Goal: Task Accomplishment & Management: Use online tool/utility

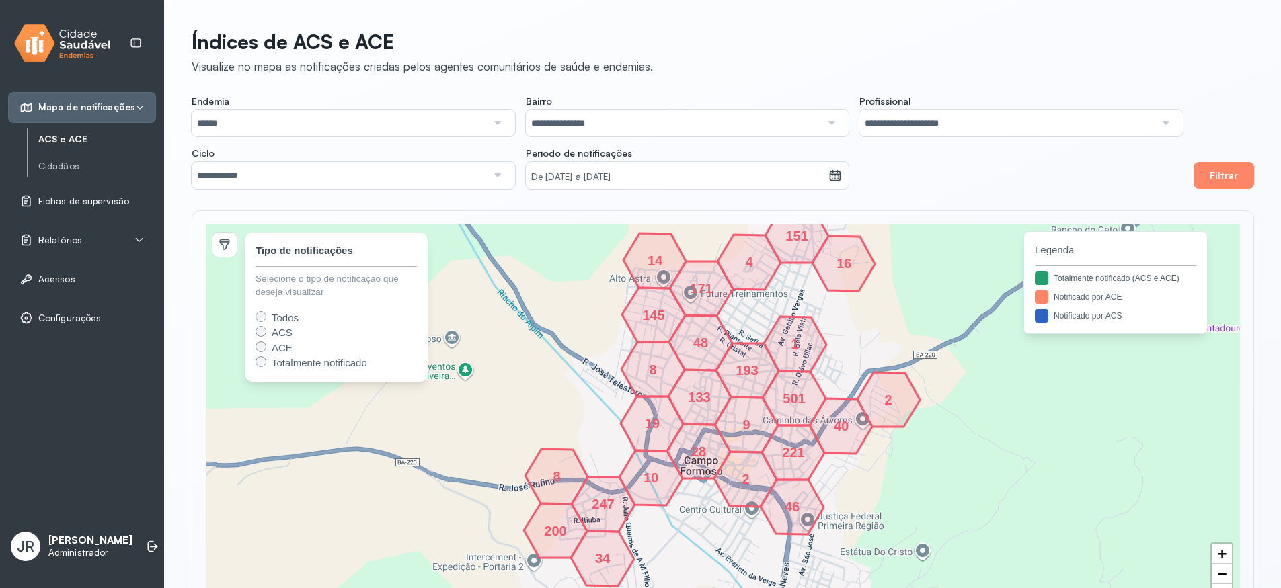
drag, startPoint x: 371, startPoint y: 11, endPoint x: 364, endPoint y: 12, distance: 7.4
click at [371, 10] on div "**********" at bounding box center [723, 324] width 1116 height 648
click at [269, 122] on input "******" at bounding box center [339, 123] width 295 height 27
click at [373, 91] on div "**********" at bounding box center [723, 324] width 1116 height 648
click at [621, 130] on input "**********" at bounding box center [673, 123] width 295 height 27
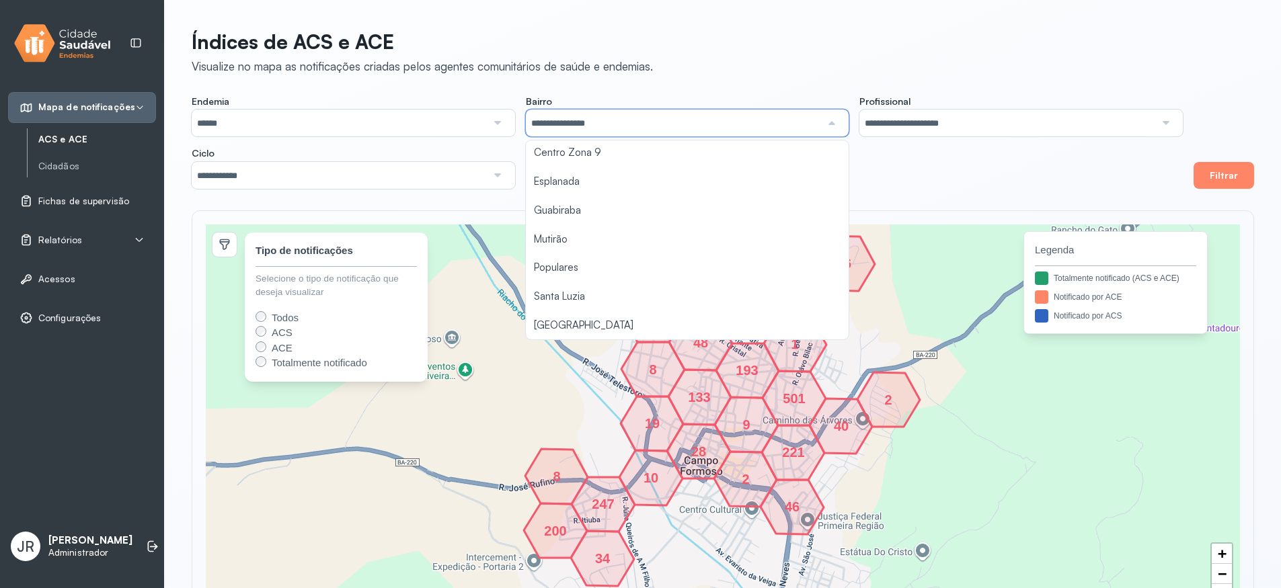
scroll to position [232, 0]
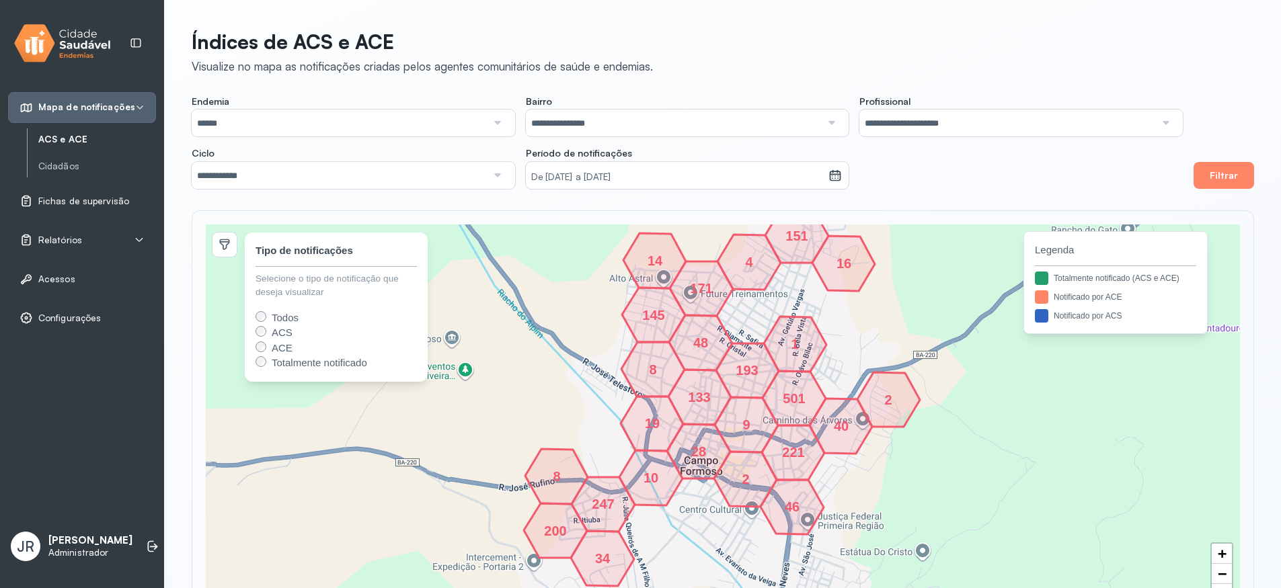
click at [858, 137] on div "**********" at bounding box center [687, 142] width 991 height 93
click at [943, 116] on input "**********" at bounding box center [1007, 123] width 295 height 27
click at [851, 147] on div "**********" at bounding box center [687, 142] width 991 height 93
click at [308, 176] on input "**********" at bounding box center [339, 175] width 295 height 27
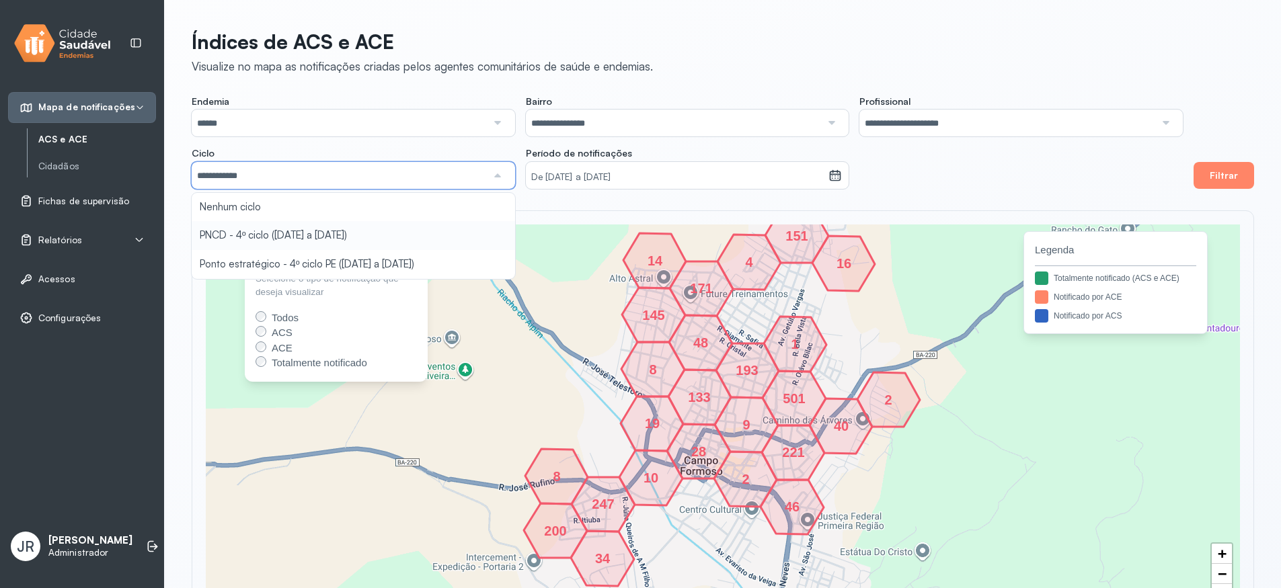
type input "**********"
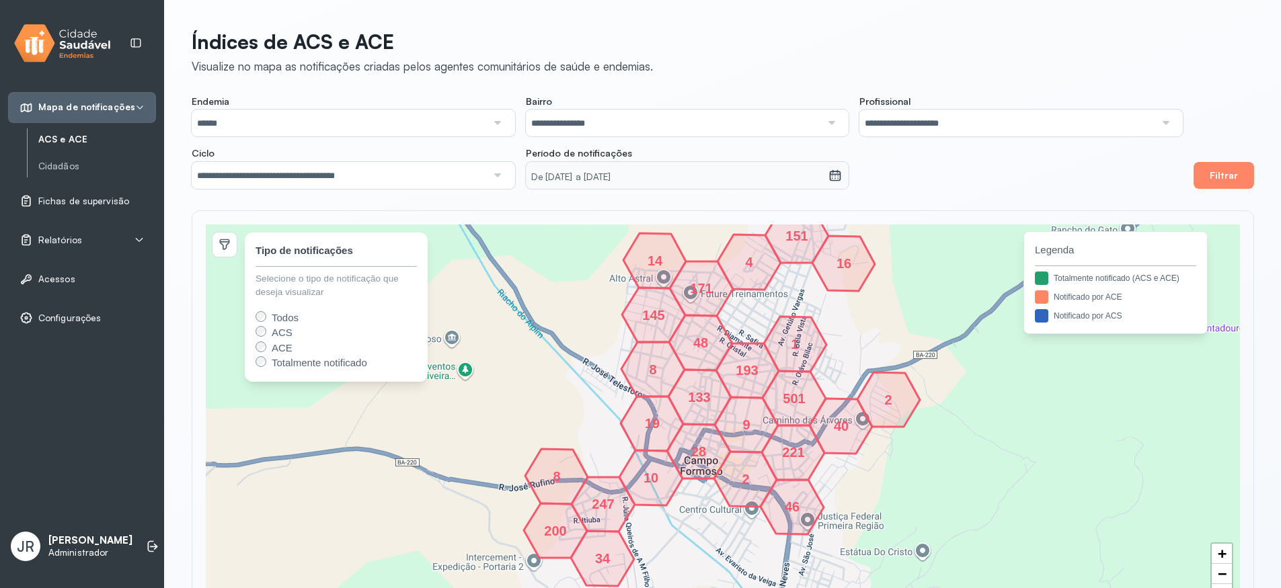
click at [315, 235] on div "**********" at bounding box center [723, 324] width 1116 height 648
click at [713, 173] on small "De [DATE] a [DATE]" at bounding box center [677, 177] width 292 height 13
click at [830, 180] on icon at bounding box center [835, 175] width 13 height 13
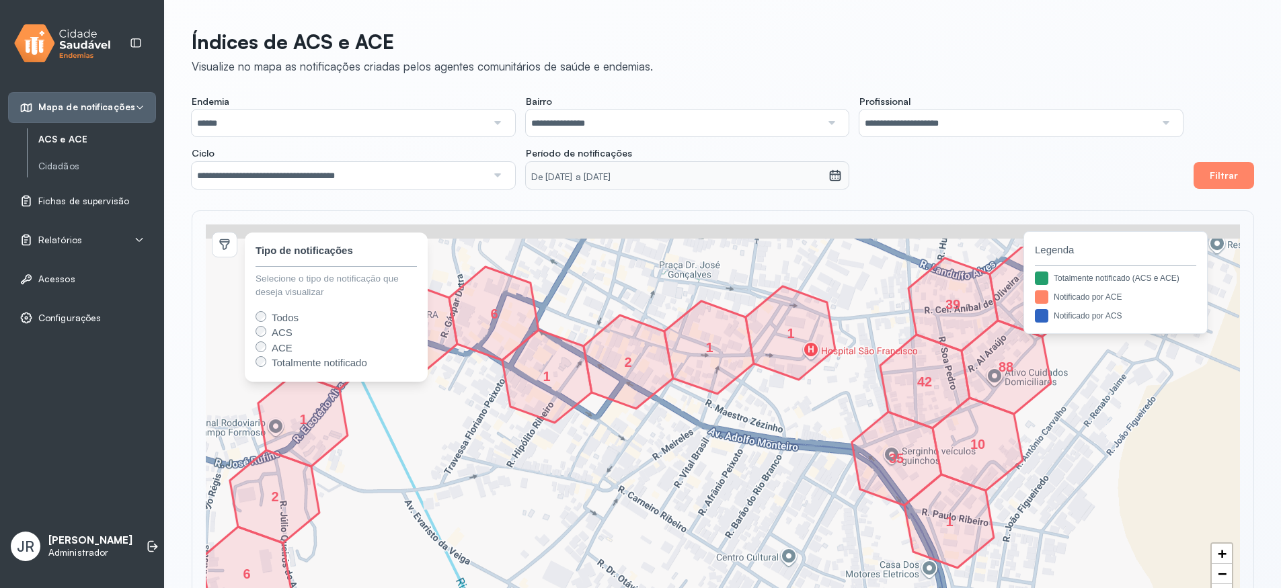
drag, startPoint x: 621, startPoint y: 300, endPoint x: 637, endPoint y: 357, distance: 59.4
click at [637, 357] on icon at bounding box center [628, 361] width 89 height 93
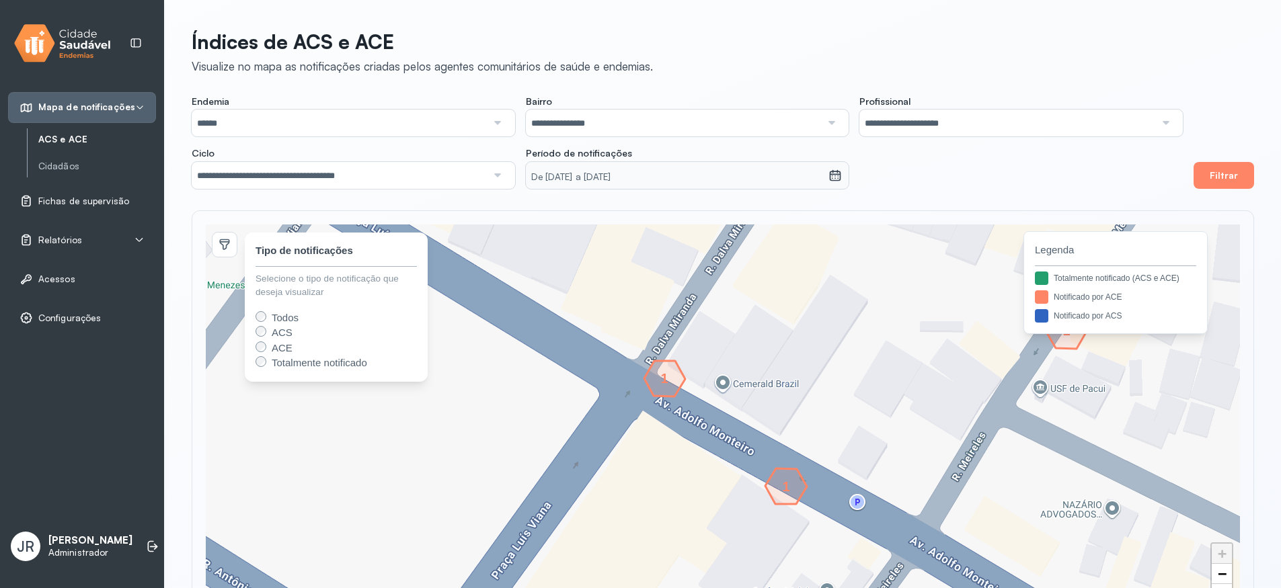
drag, startPoint x: 669, startPoint y: 517, endPoint x: 671, endPoint y: 425, distance: 91.5
click at [671, 425] on div "1 1 1 1 + − 1 1 1 1 Tipo de notificações Selecione o tipo de notificação que de…" at bounding box center [723, 419] width 1034 height 389
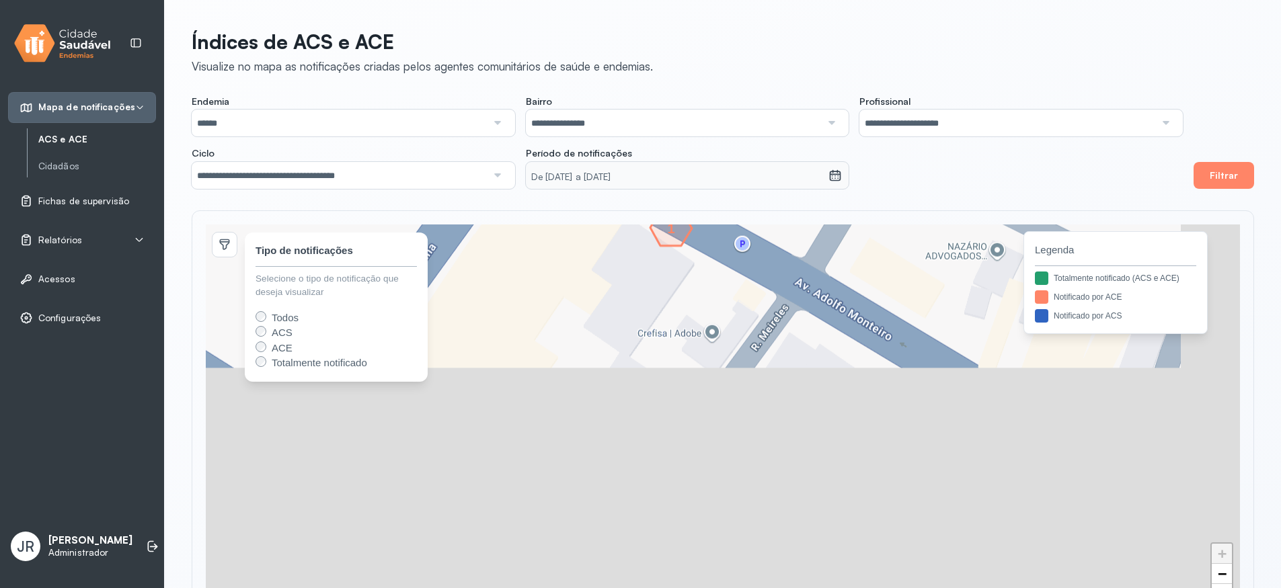
drag, startPoint x: 786, startPoint y: 504, endPoint x: 690, endPoint y: 286, distance: 238.2
click at [690, 286] on div "1 1 1 1 + − 1 1 1 1 Tipo de notificações Selecione o tipo de notificação que de…" at bounding box center [723, 419] width 1034 height 389
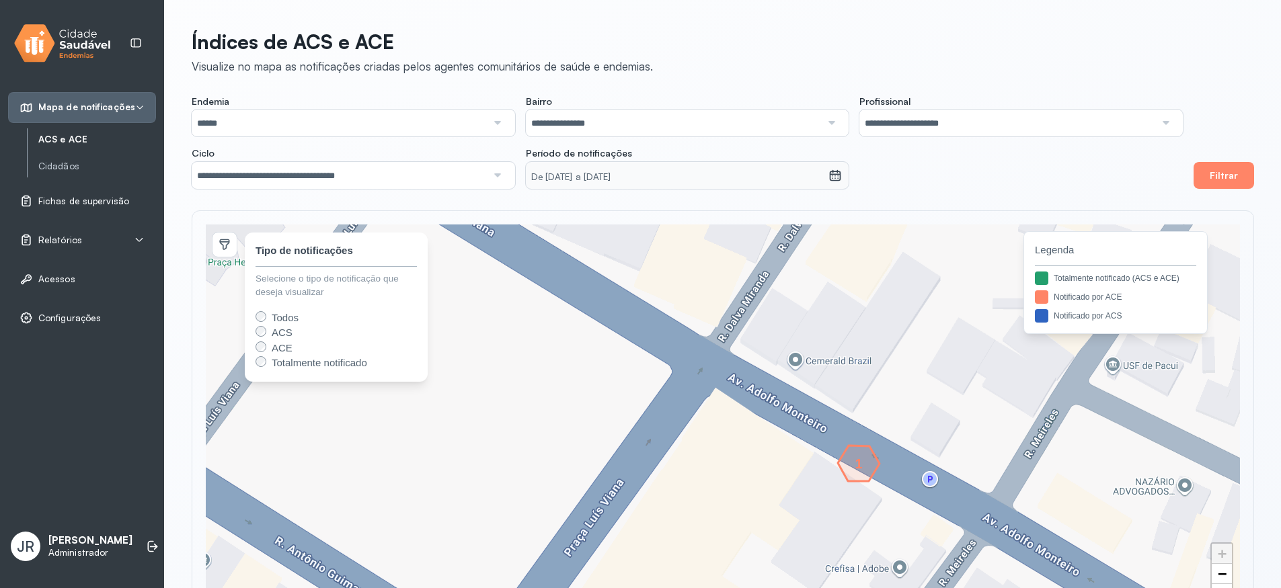
drag, startPoint x: 703, startPoint y: 291, endPoint x: 890, endPoint y: 527, distance: 301.0
click at [890, 527] on div "1 + − 1 Tipo de notificações Selecione o tipo de notificação que deseja visuali…" at bounding box center [723, 419] width 1034 height 389
click at [734, 355] on div "1" at bounding box center [737, 355] width 8 height 8
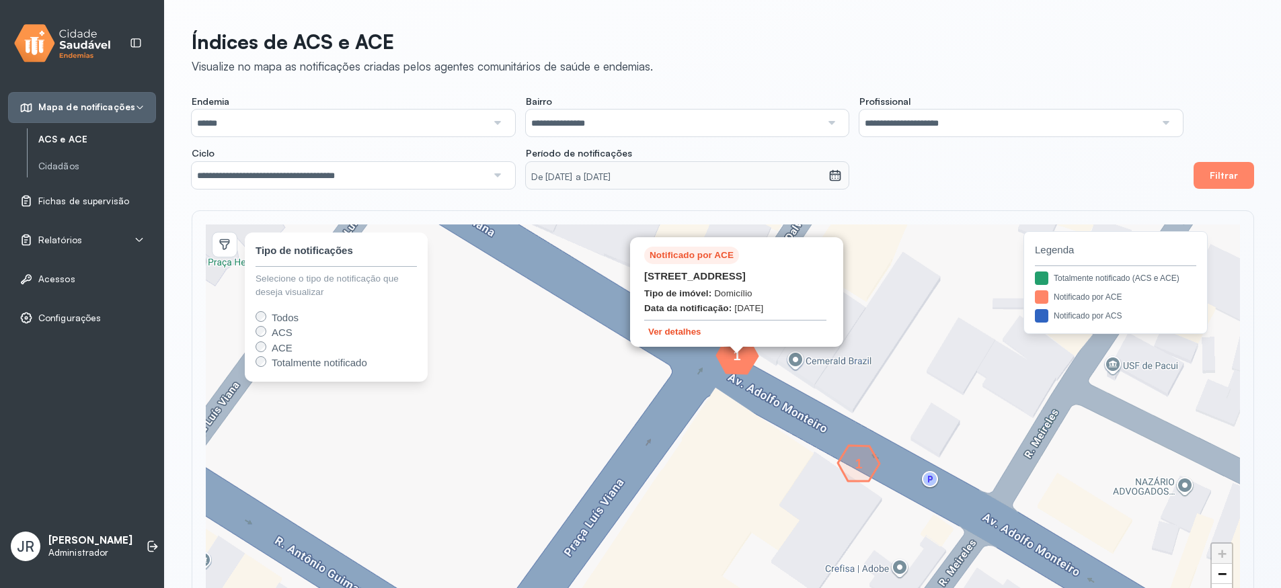
click at [680, 336] on button "Ver detalhes" at bounding box center [674, 331] width 61 height 11
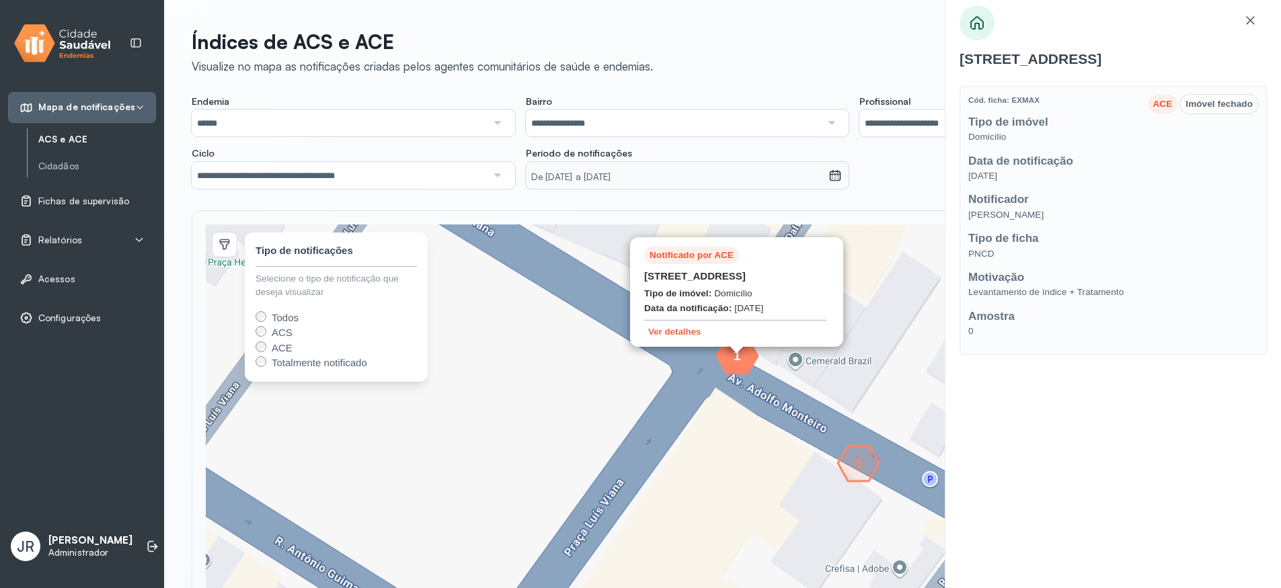
click at [1163, 110] on div "ACE" at bounding box center [1163, 104] width 20 height 13
click at [1252, 24] on icon at bounding box center [1250, 19] width 13 height 13
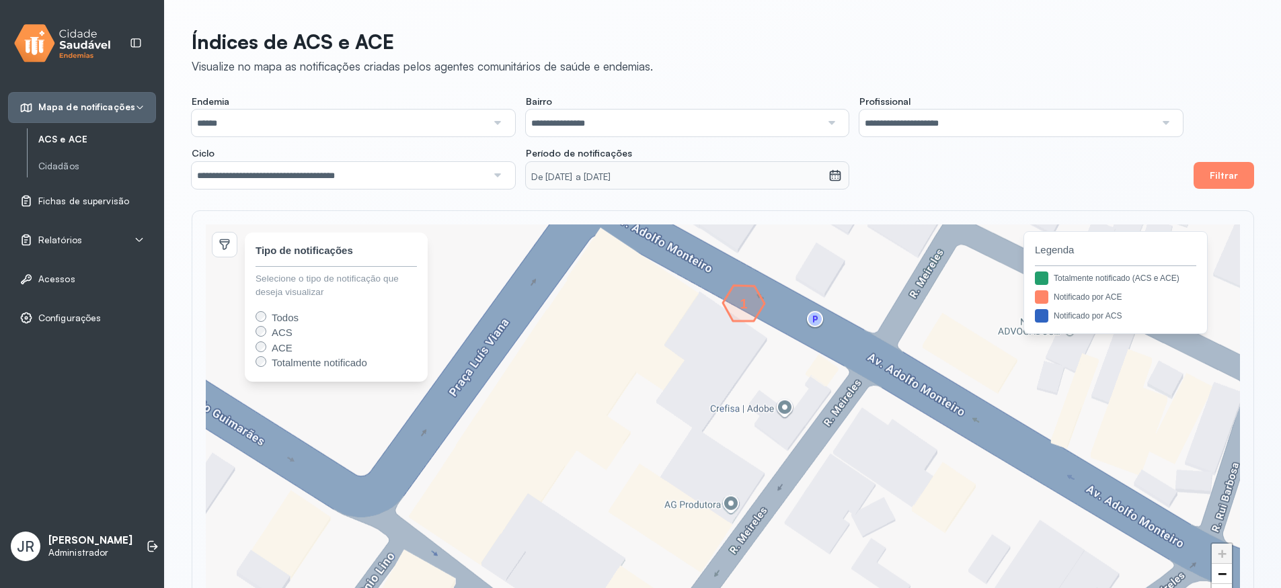
drag, startPoint x: 972, startPoint y: 407, endPoint x: 1005, endPoint y: 475, distance: 76.4
click at [857, 248] on div "1 1 1 1 Notificado por ACE [STREET_ADDRESS], Bairro Populares Tipo de imóvel: D…" at bounding box center [723, 419] width 1034 height 389
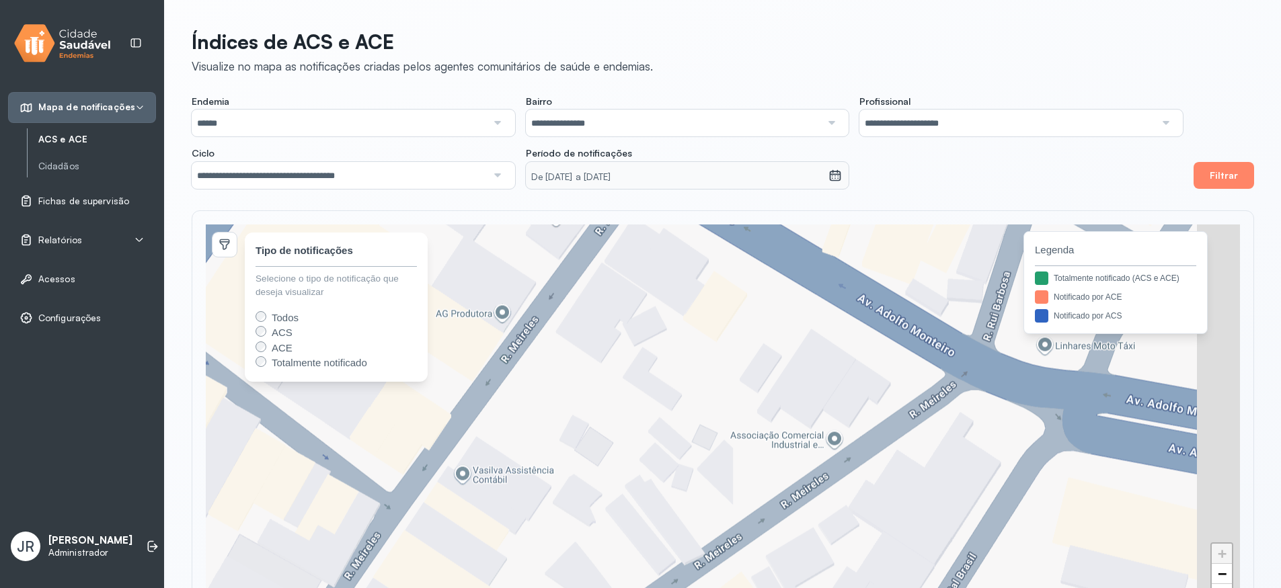
drag, startPoint x: 979, startPoint y: 522, endPoint x: 727, endPoint y: 334, distance: 314.4
click at [729, 336] on div "1 + − Notificado por ACE [STREET_ADDRESS] Populares Tipo de imóvel: Terreno Bal…" at bounding box center [723, 419] width 1034 height 389
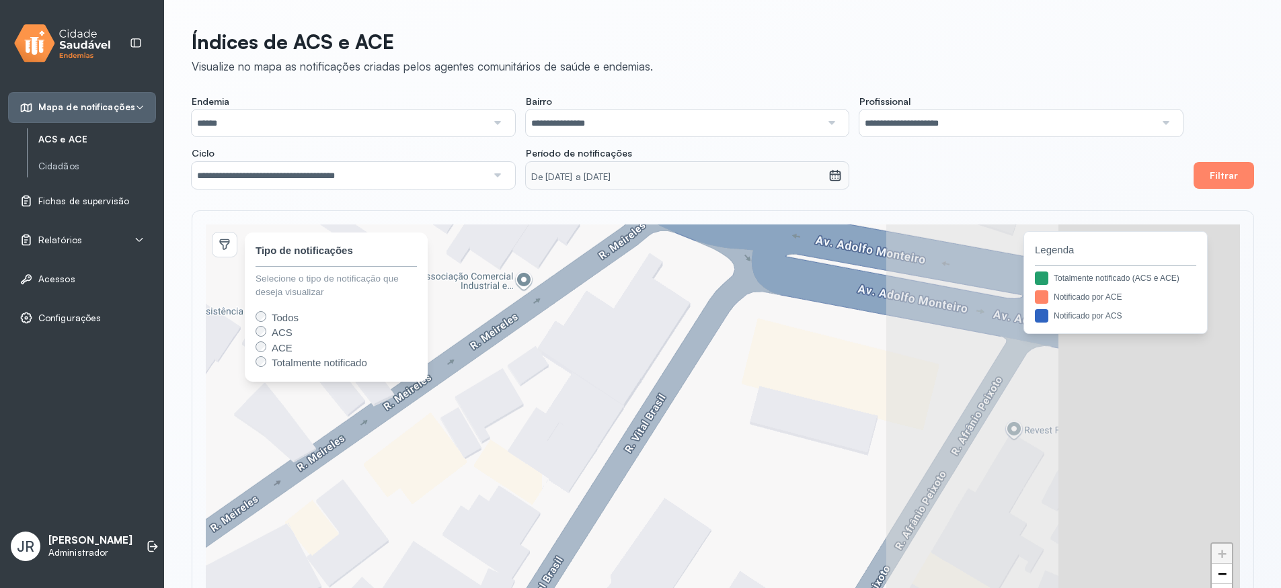
drag, startPoint x: 946, startPoint y: 416, endPoint x: 753, endPoint y: 291, distance: 230.6
click at [693, 263] on div "+ − Tipo de notificações Selecione o tipo de notificação que deseja visualizar …" at bounding box center [723, 419] width 1034 height 389
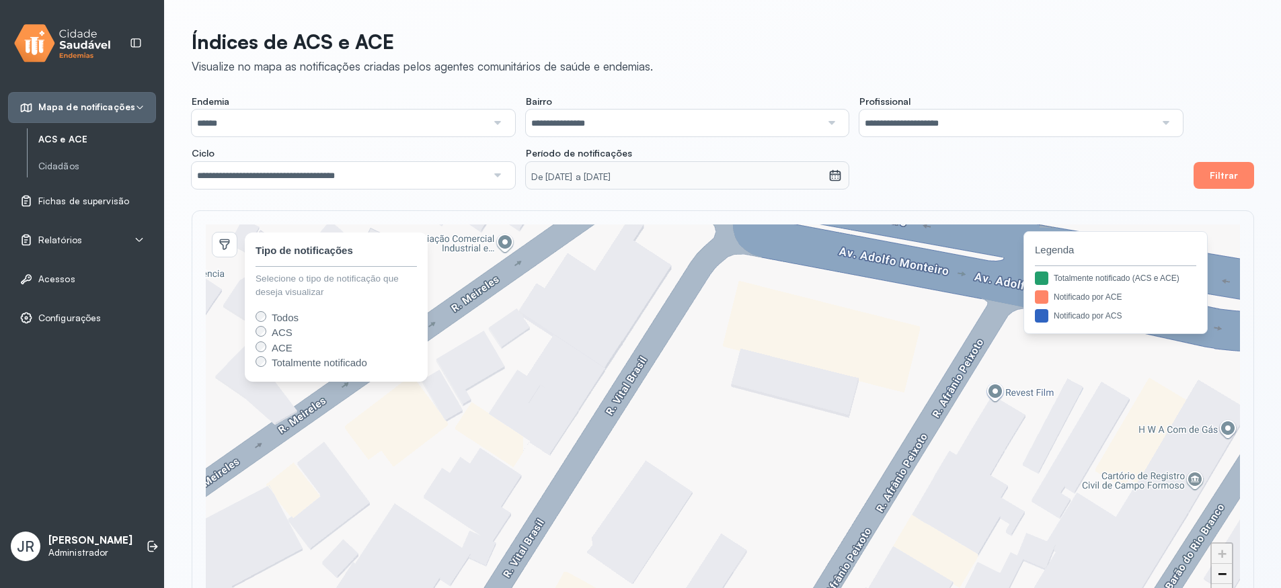
click at [1227, 574] on span "−" at bounding box center [1222, 574] width 9 height 17
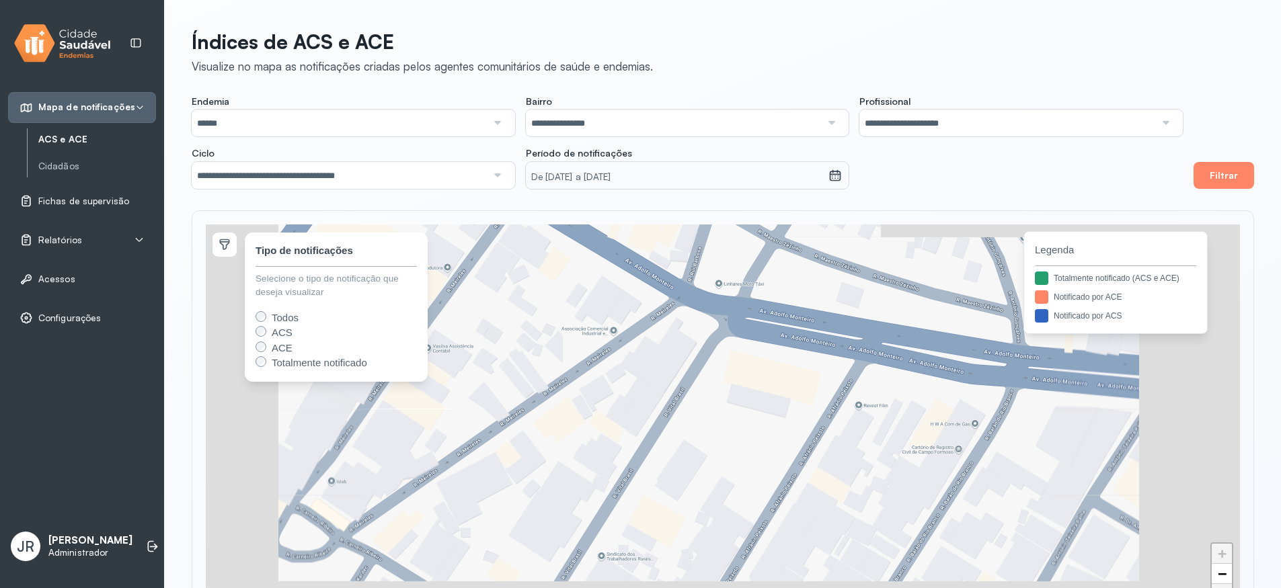
scroll to position [24, 0]
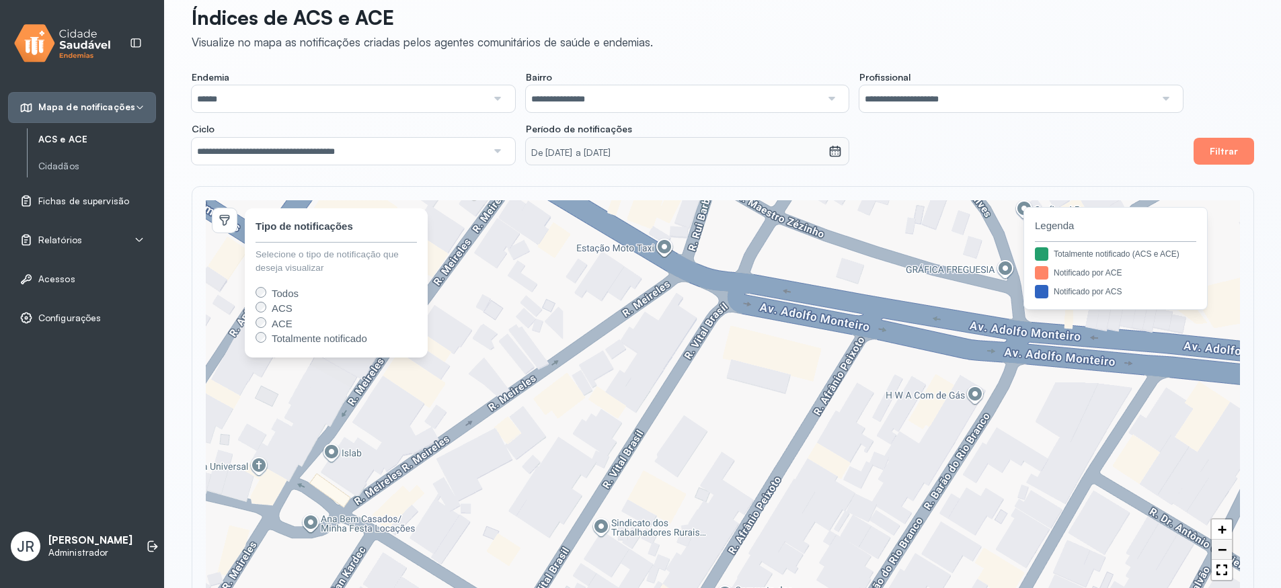
click at [1225, 551] on span "−" at bounding box center [1222, 549] width 9 height 17
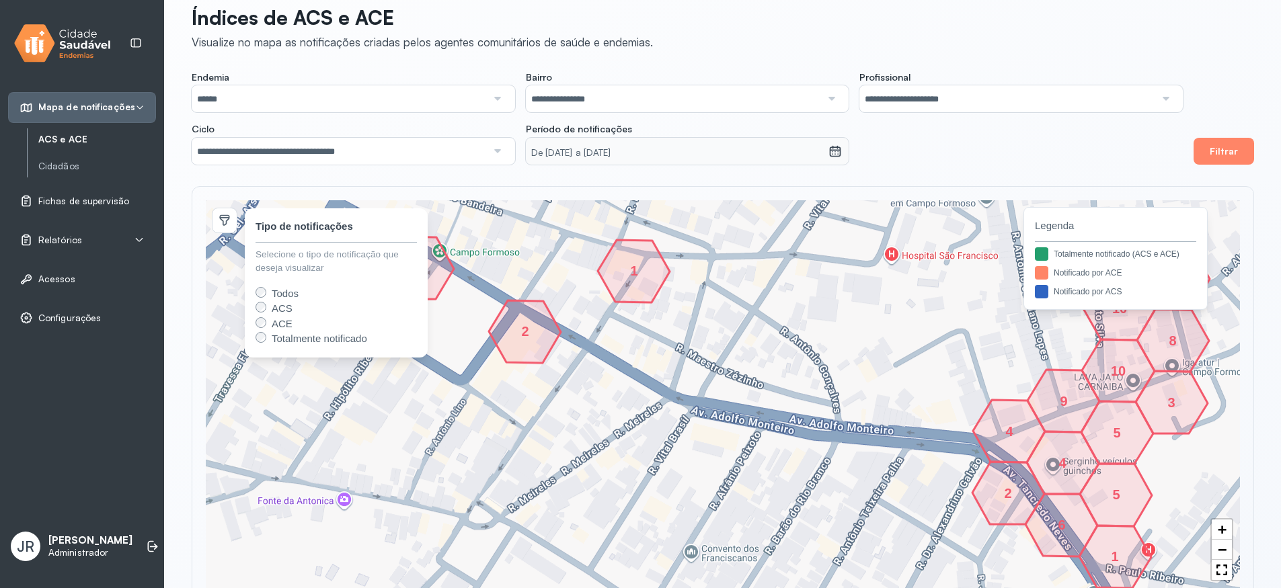
drag, startPoint x: 837, startPoint y: 444, endPoint x: 806, endPoint y: 509, distance: 72.5
click at [806, 509] on div "2 1 5 6 1 4 2 4 9 5 10 3 8 13 1 10 + − 2 1 5 6 1 4 2 4 9 5 10 3 8 13 1 10 Tipo …" at bounding box center [723, 394] width 1034 height 389
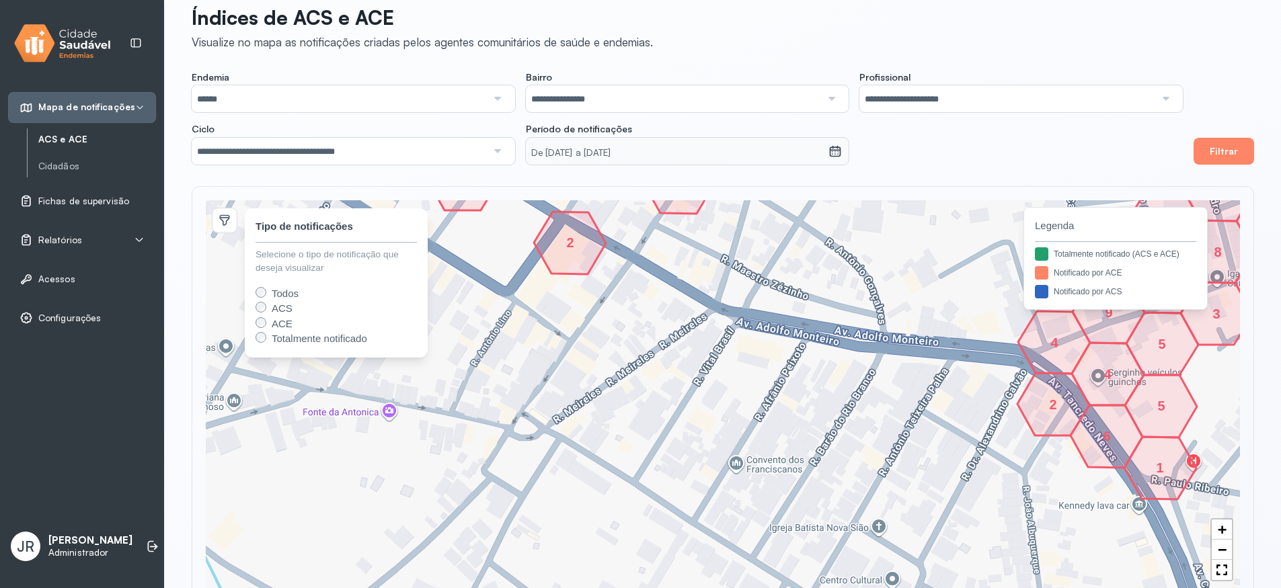
drag, startPoint x: 804, startPoint y: 510, endPoint x: 848, endPoint y: 419, distance: 101.1
click at [848, 419] on div "2 1 5 6 1 4 2 4 9 5 10 3 8 13 1 10 1 15 27 14 7 + − 2 1 5 6 1 4 2 4 9 5 10 3 8 …" at bounding box center [723, 394] width 1034 height 389
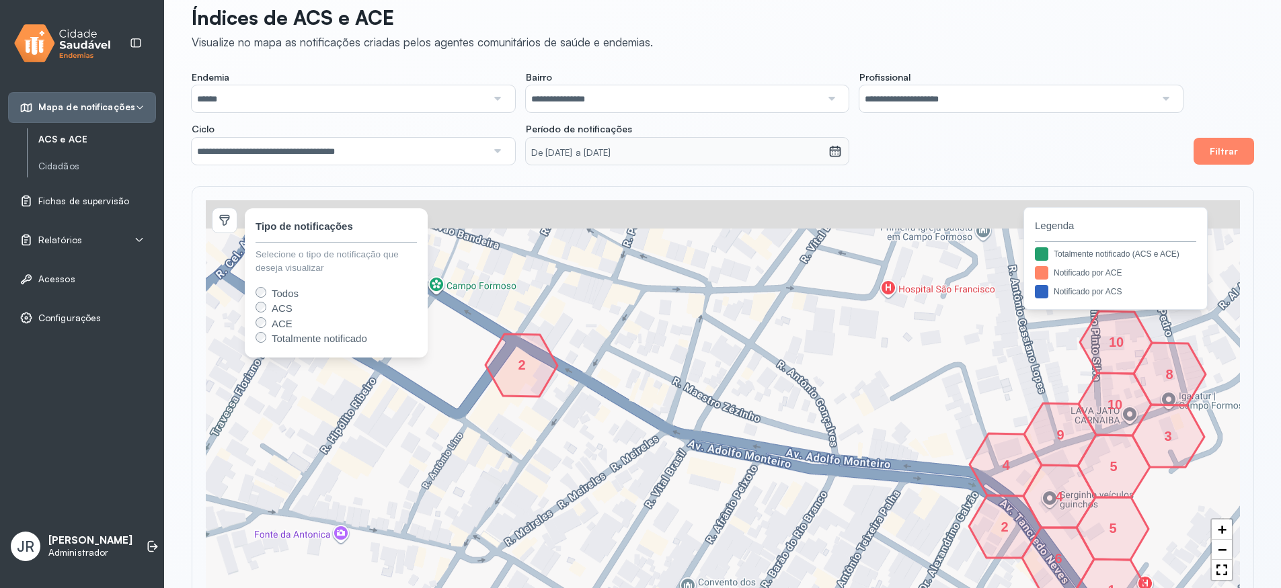
drag, startPoint x: 911, startPoint y: 418, endPoint x: 862, endPoint y: 541, distance: 131.6
click at [862, 541] on div "2 5 6 1 4 2 4 9 5 10 3 8 10 + − 2 5 6 1 4 2 4 9 5 10 3 8 10 Tipo de notificaçõe…" at bounding box center [723, 394] width 1034 height 389
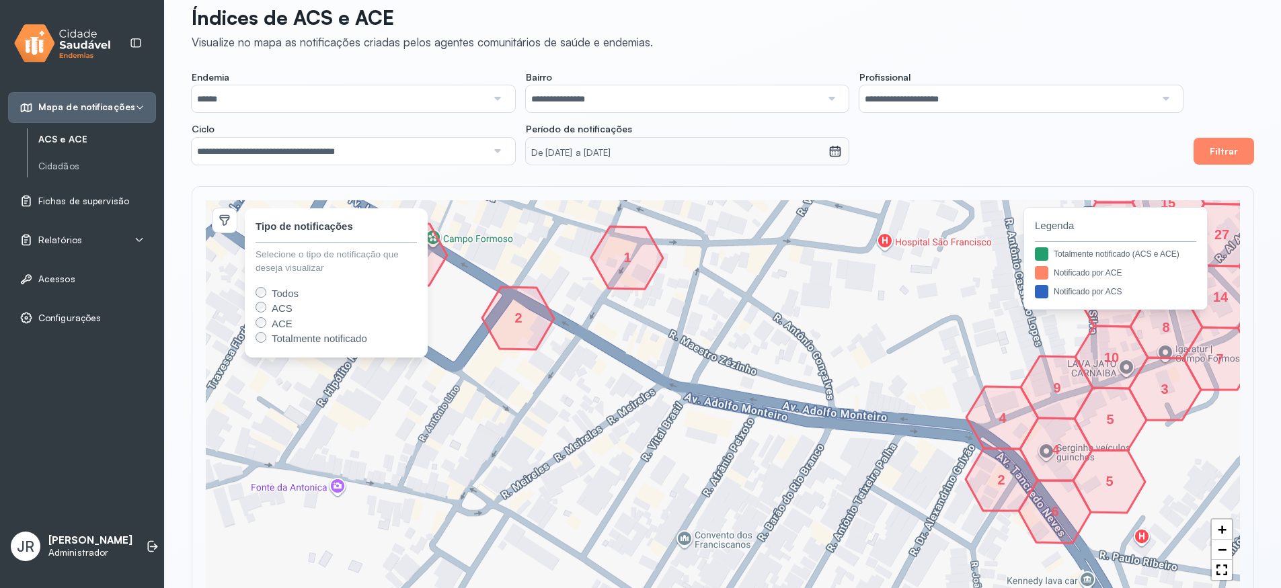
drag, startPoint x: 860, startPoint y: 531, endPoint x: 857, endPoint y: 485, distance: 46.5
click at [857, 485] on div "2 5 6 4 2 4 9 5 10 3 8 10 1 1 1 15 18 27 14 13 7 1 + − 2 1 5 6 4 2 4 9 5 10 3 8…" at bounding box center [723, 394] width 1034 height 389
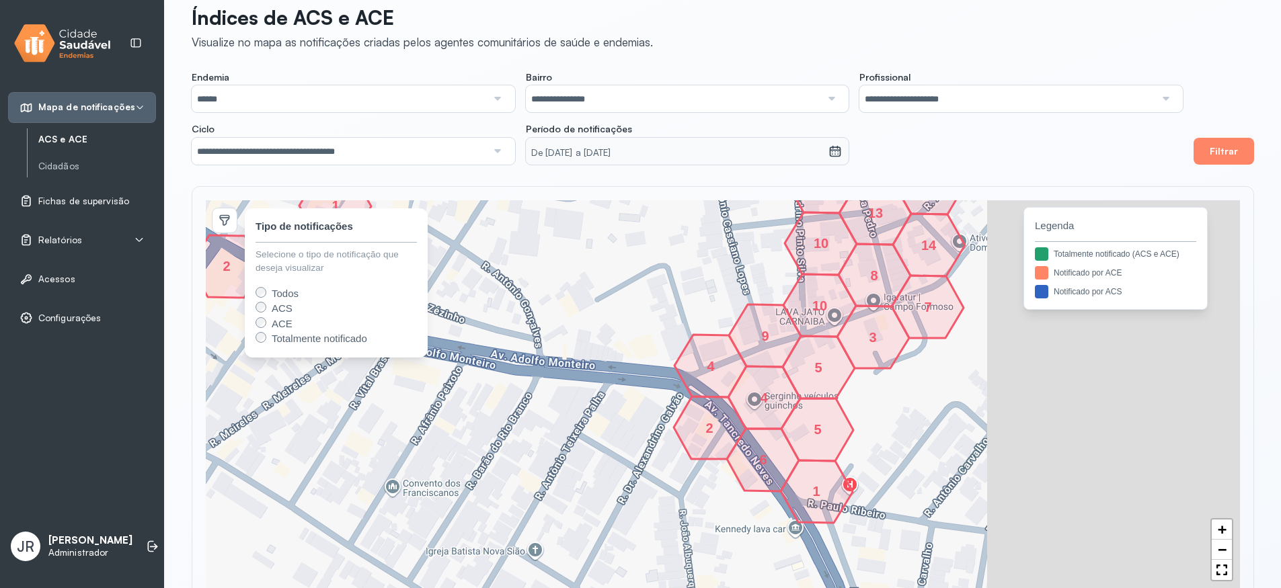
drag, startPoint x: 1038, startPoint y: 412, endPoint x: 751, endPoint y: 363, distance: 291.5
click at [751, 363] on icon at bounding box center [765, 335] width 72 height 63
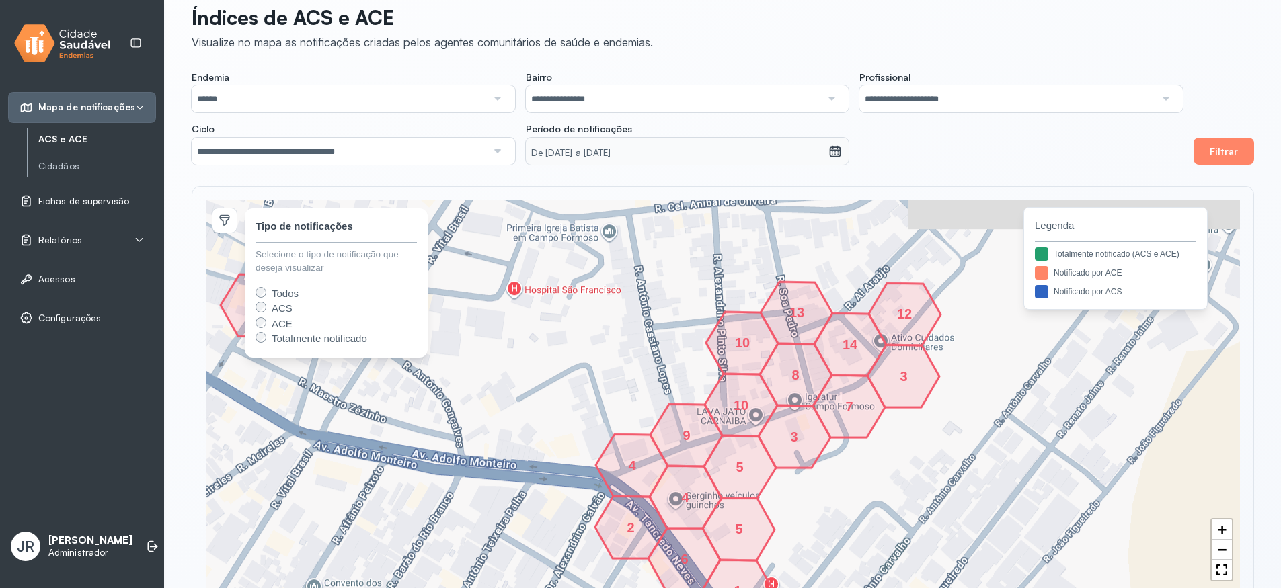
drag, startPoint x: 948, startPoint y: 313, endPoint x: 876, endPoint y: 409, distance: 120.1
click at [876, 409] on icon at bounding box center [849, 406] width 72 height 63
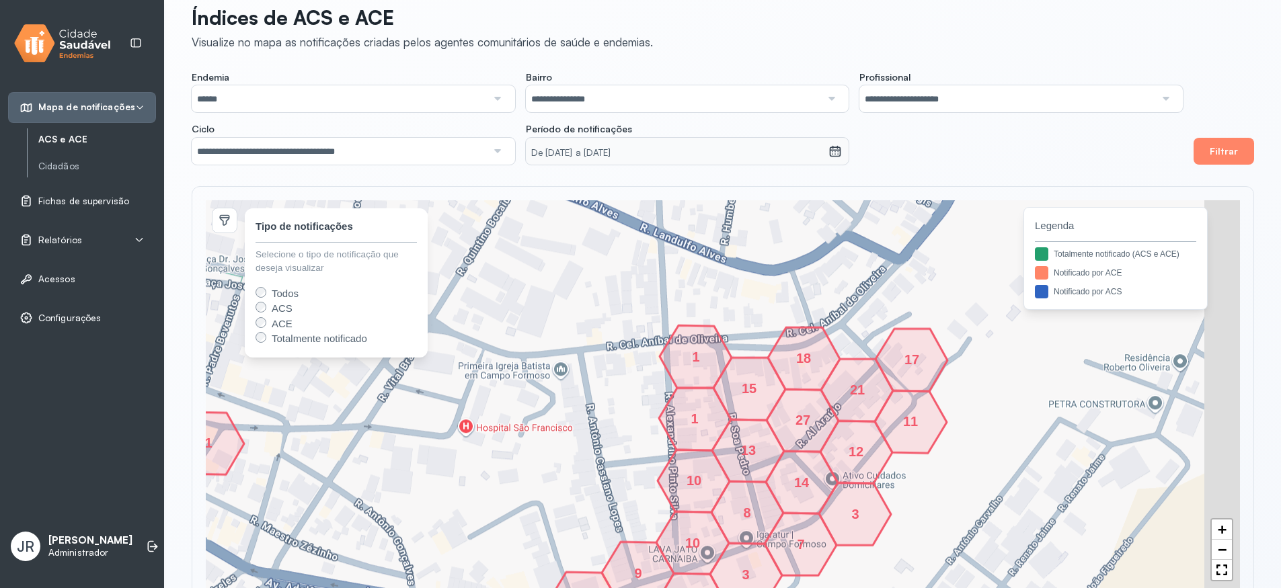
drag, startPoint x: 885, startPoint y: 283, endPoint x: 838, endPoint y: 419, distance: 143.8
click at [838, 419] on icon at bounding box center [803, 420] width 72 height 63
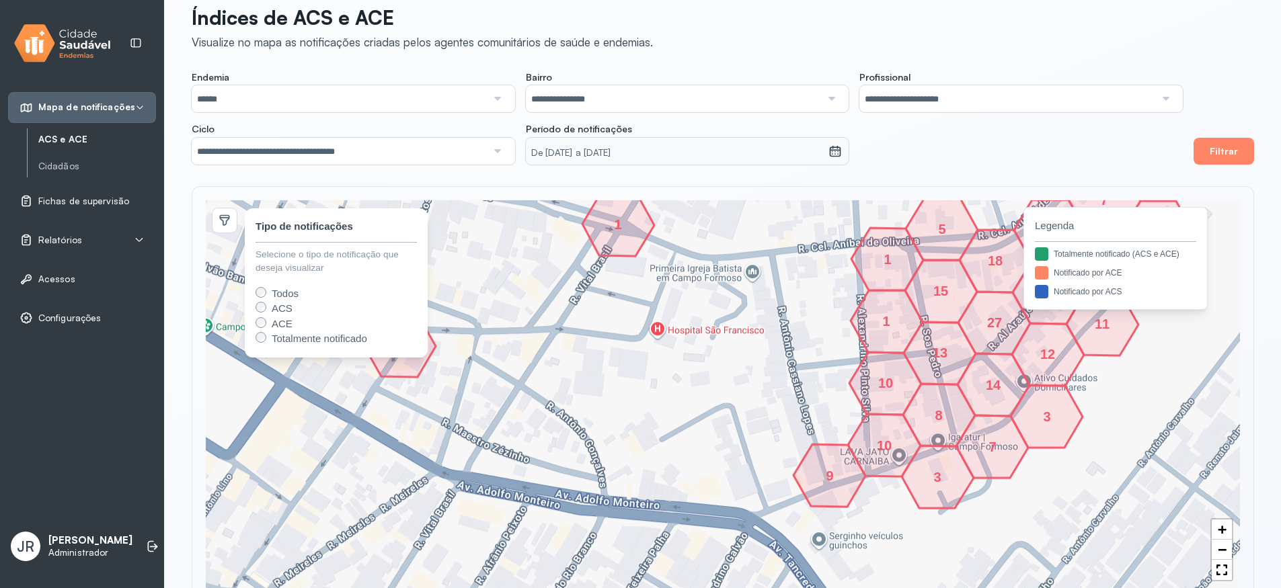
drag, startPoint x: 507, startPoint y: 386, endPoint x: 699, endPoint y: 289, distance: 215.1
click at [699, 289] on div "9 10 3 8 10 1 14 13 7 12 3 1 1 15 18 11 17 21 27 5 2 8 7 14 4 1 + − 1 9 10 3 8 …" at bounding box center [723, 394] width 1034 height 389
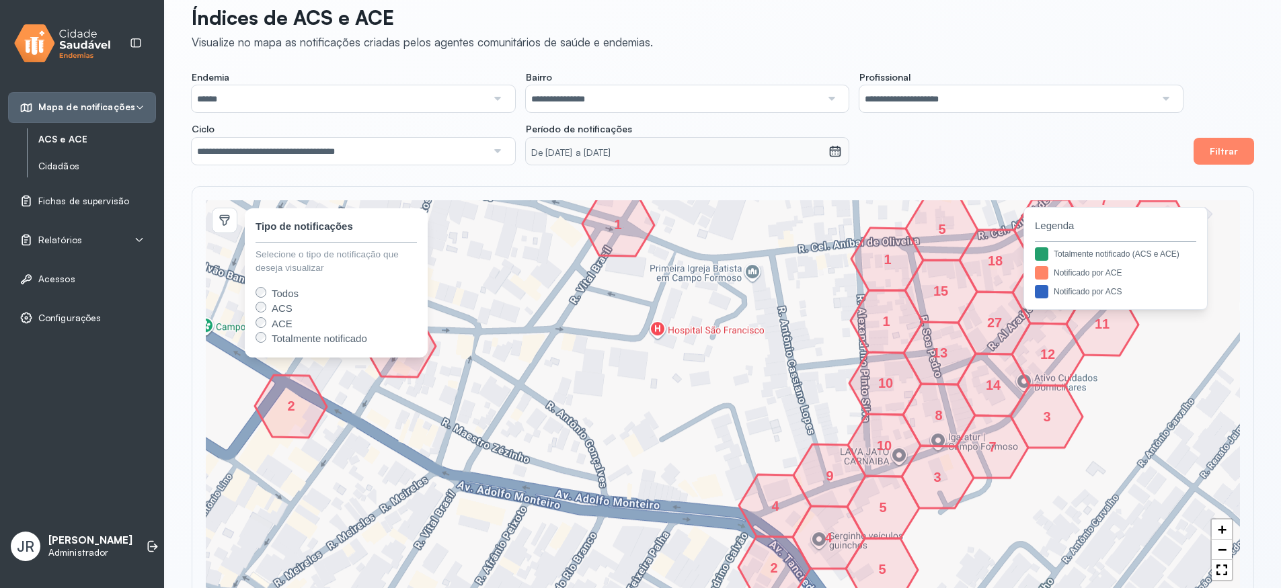
click at [48, 167] on link "Cidadãos" at bounding box center [97, 166] width 118 height 11
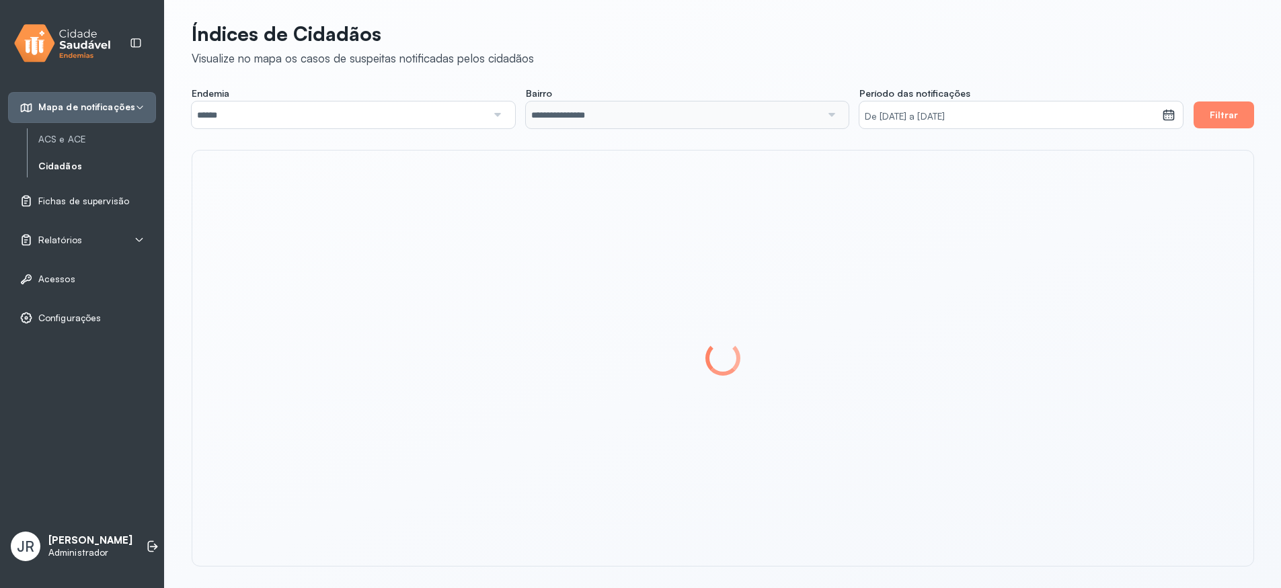
scroll to position [8, 0]
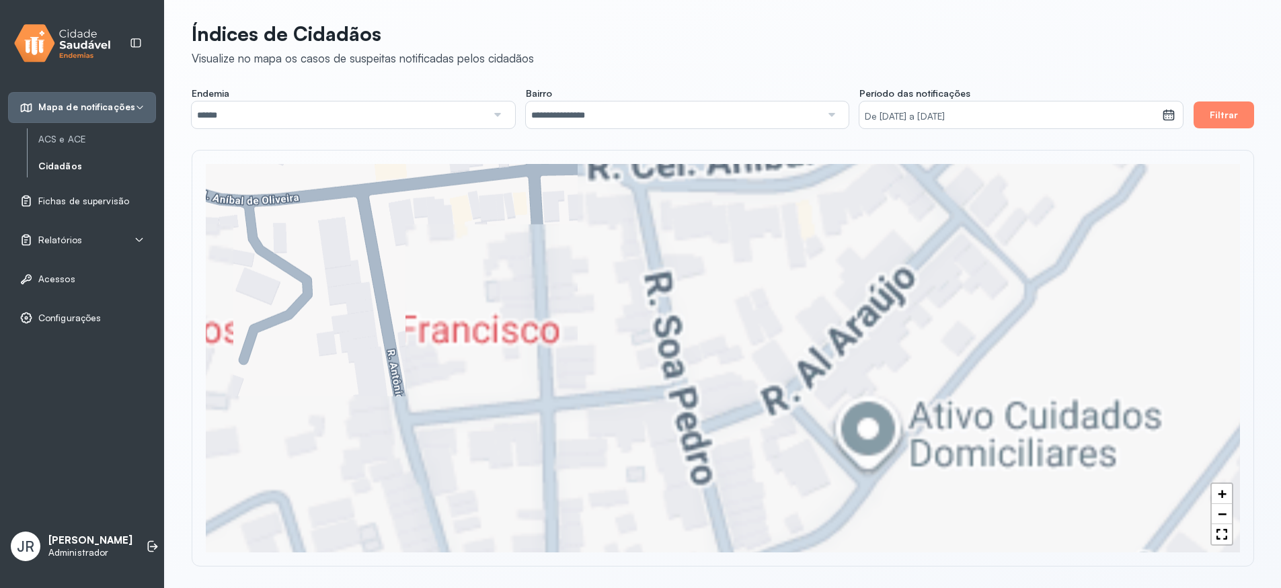
drag, startPoint x: 1016, startPoint y: 457, endPoint x: 562, endPoint y: 254, distance: 496.5
click at [562, 254] on div "+ −" at bounding box center [723, 358] width 1034 height 389
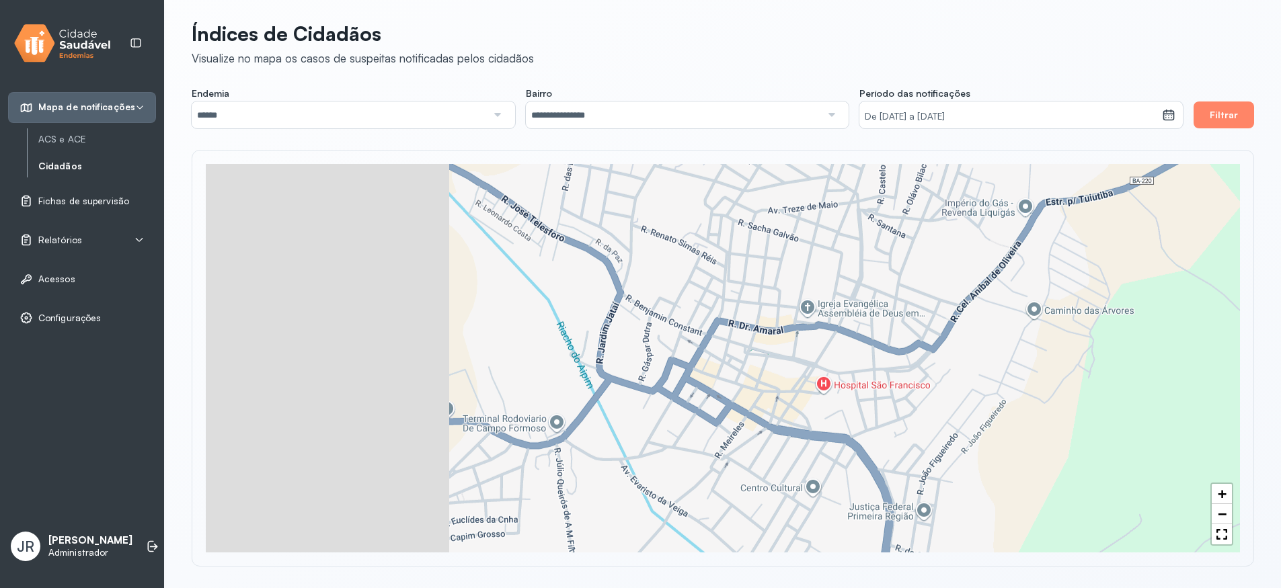
drag, startPoint x: 736, startPoint y: 299, endPoint x: 1010, endPoint y: 352, distance: 278.2
click at [1018, 360] on div "+ −" at bounding box center [723, 358] width 1034 height 389
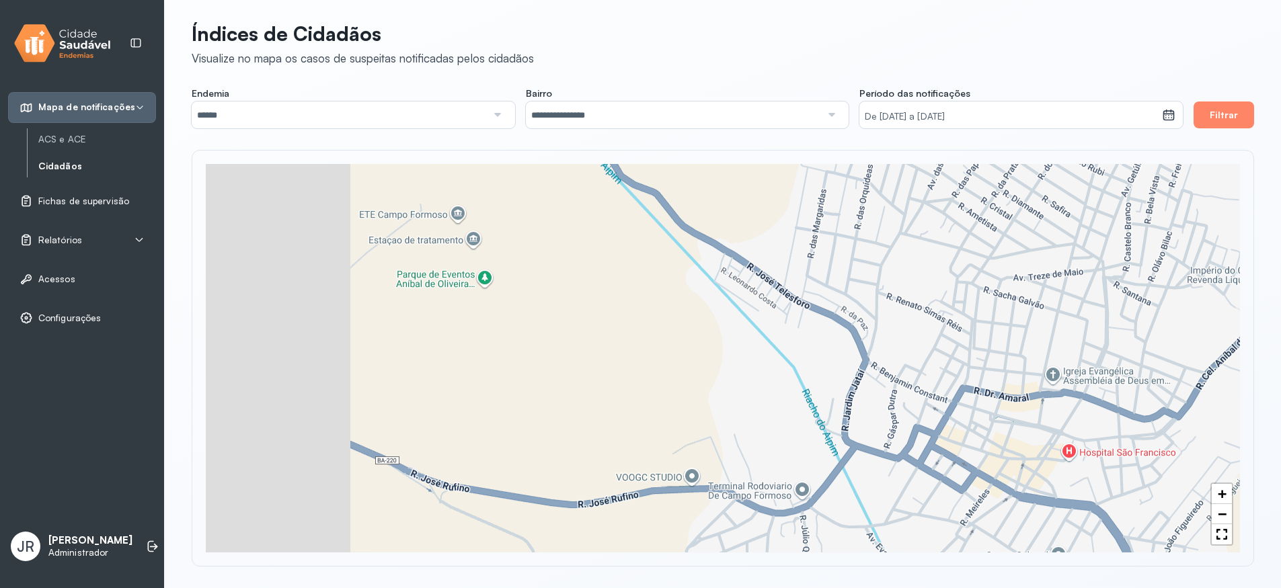
drag, startPoint x: 812, startPoint y: 459, endPoint x: 925, endPoint y: 475, distance: 114.8
click at [924, 477] on div "+ −" at bounding box center [723, 358] width 1034 height 389
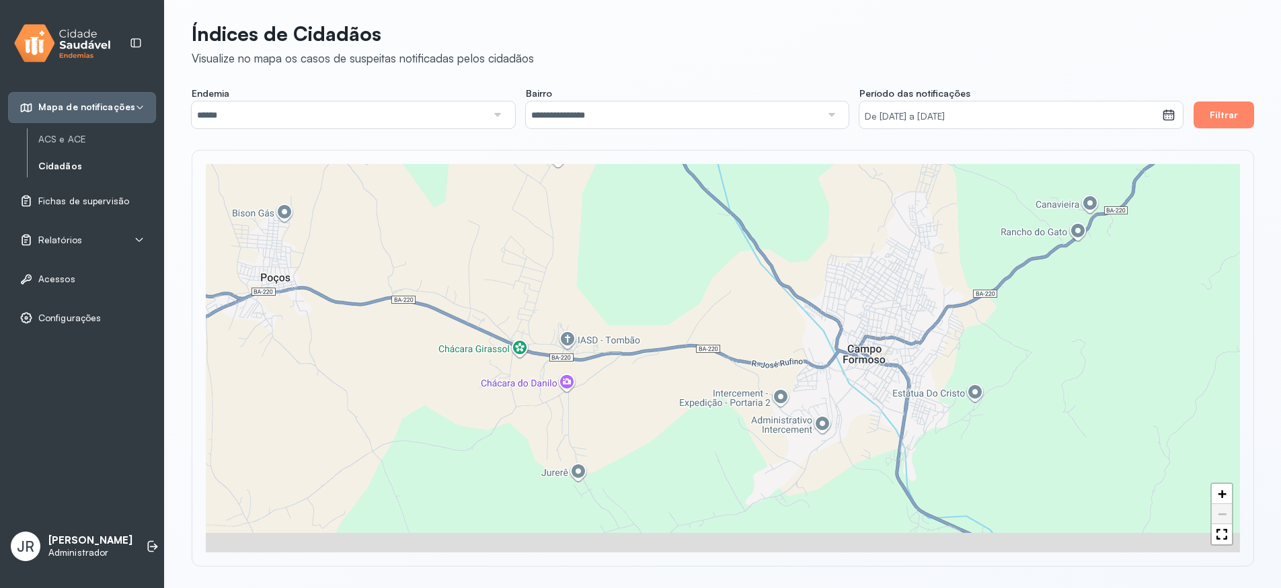
drag, startPoint x: 870, startPoint y: 445, endPoint x: 866, endPoint y: 407, distance: 38.5
click at [866, 407] on div "+ −" at bounding box center [723, 358] width 1034 height 389
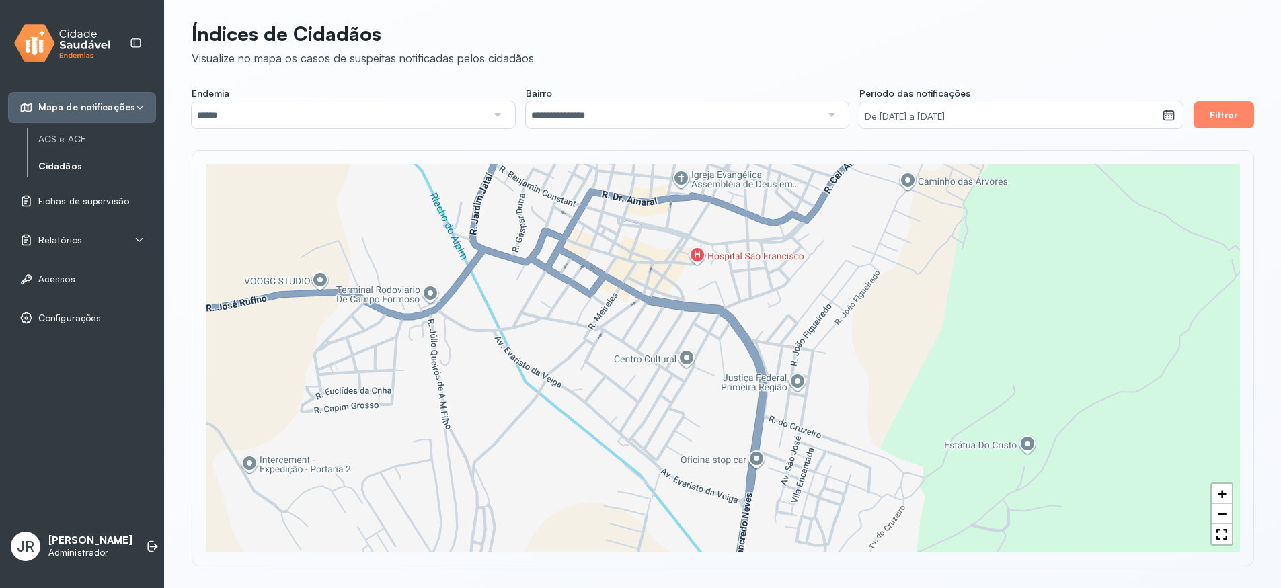
drag, startPoint x: 862, startPoint y: 270, endPoint x: 855, endPoint y: 303, distance: 33.5
click at [855, 303] on div "+ −" at bounding box center [723, 358] width 1034 height 389
click at [55, 138] on link "ACS e ACE" at bounding box center [97, 139] width 118 height 11
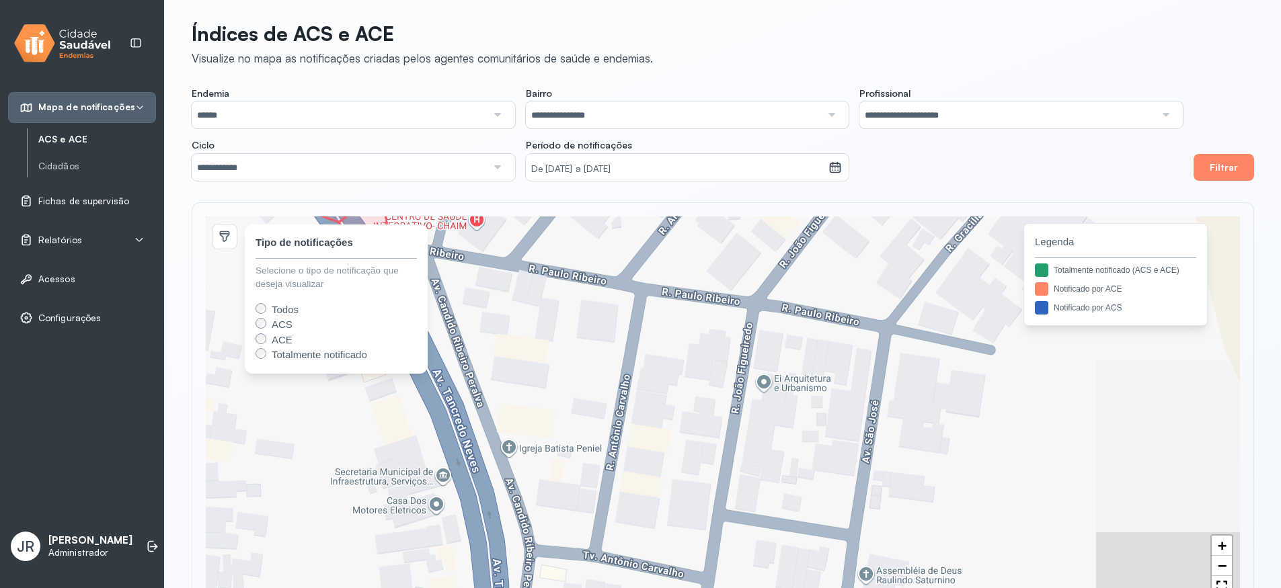
drag, startPoint x: 1011, startPoint y: 451, endPoint x: 818, endPoint y: 377, distance: 206.5
click at [818, 377] on div "1 1 3 1 + − 1 3 1 1 Tipo de notificações Selecione o tipo de notificação que de…" at bounding box center [723, 411] width 1034 height 389
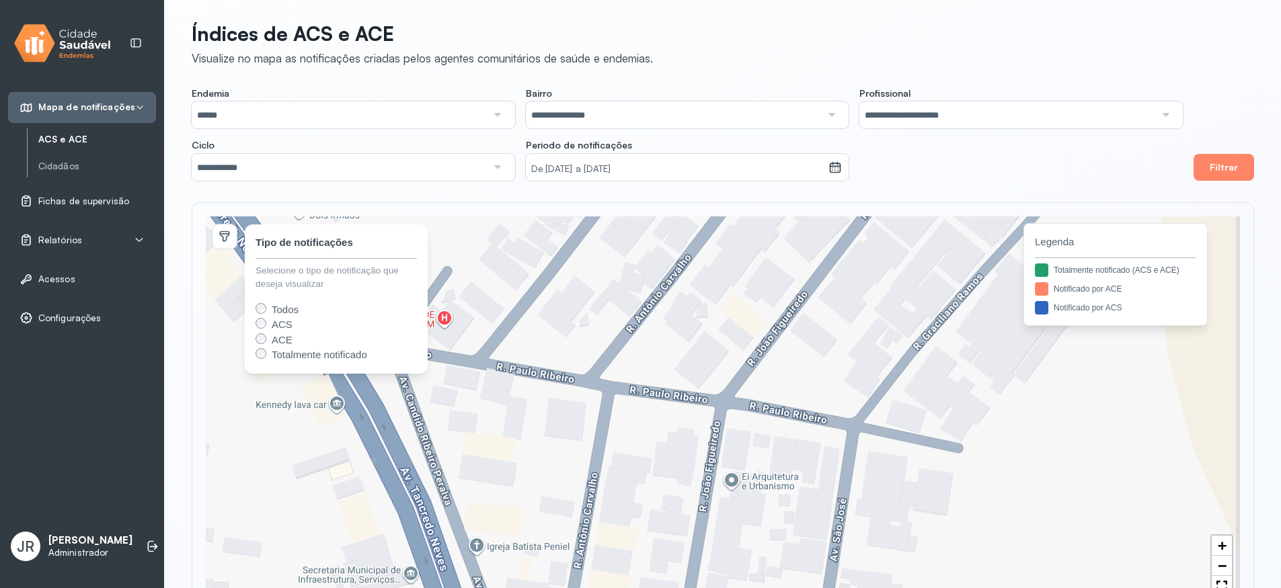
drag, startPoint x: 844, startPoint y: 347, endPoint x: 804, endPoint y: 494, distance: 151.9
click at [808, 493] on div "1 + − 1 Tipo de notificações Selecione o tipo de notificação que deseja visuali…" at bounding box center [723, 411] width 1034 height 389
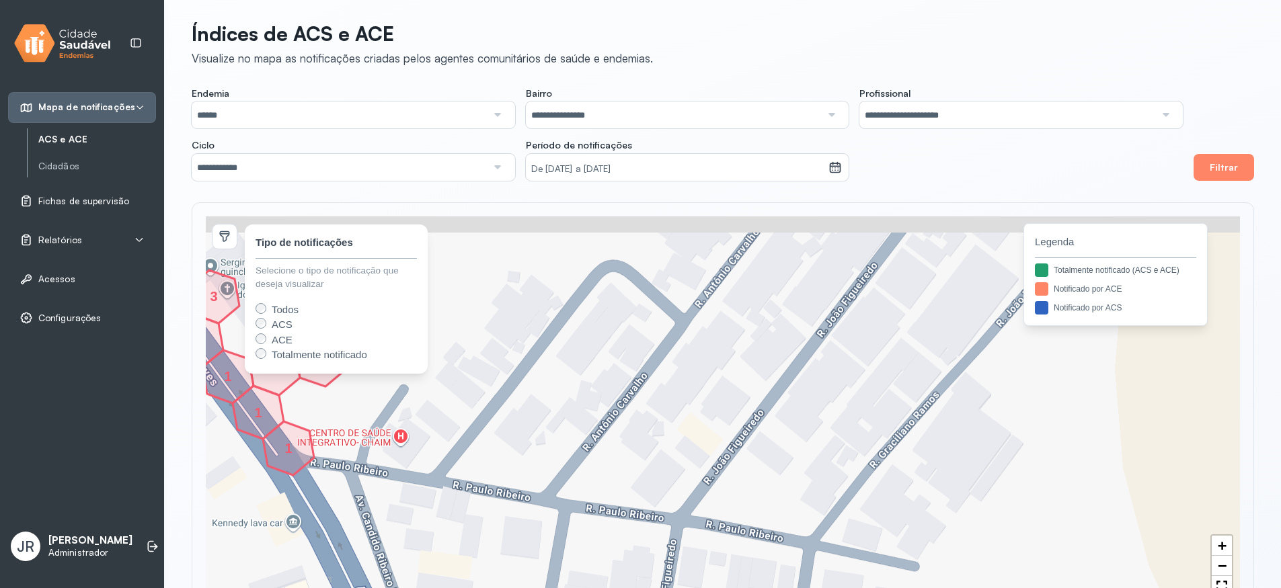
drag, startPoint x: 923, startPoint y: 397, endPoint x: 909, endPoint y: 413, distance: 21.4
click at [912, 420] on div "1 3 1 3 1 1 1 4 + − 4 1 1 1 3 1 1 3 Tipo de notificações Selecione o tipo de no…" at bounding box center [723, 411] width 1034 height 389
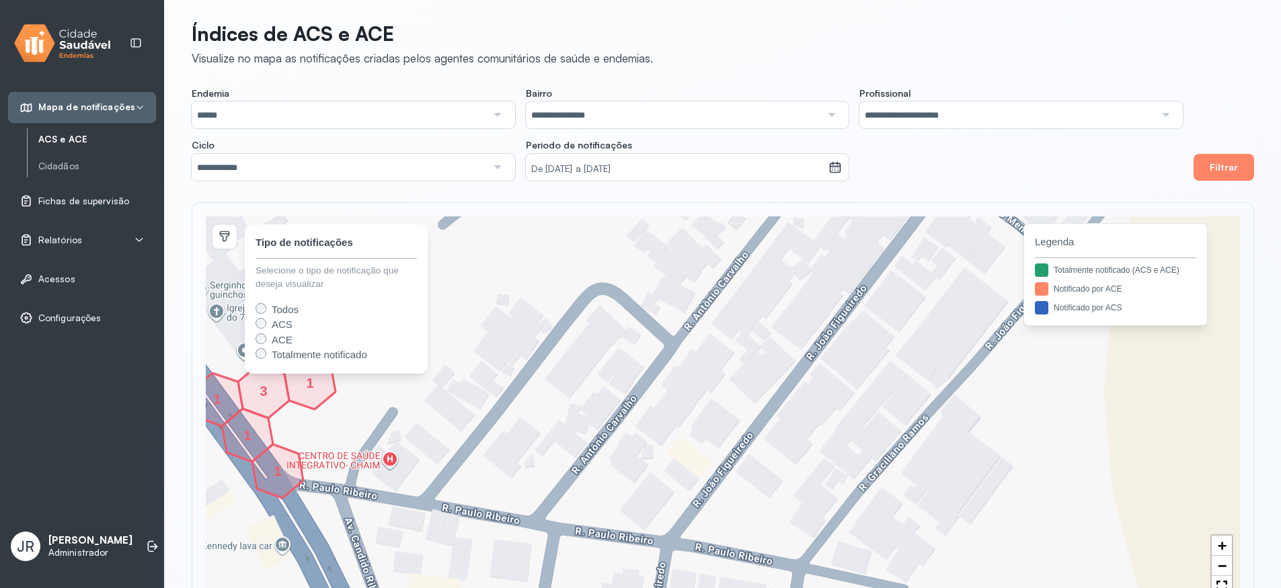
click at [54, 198] on span "Fichas de supervisão" at bounding box center [83, 201] width 91 height 11
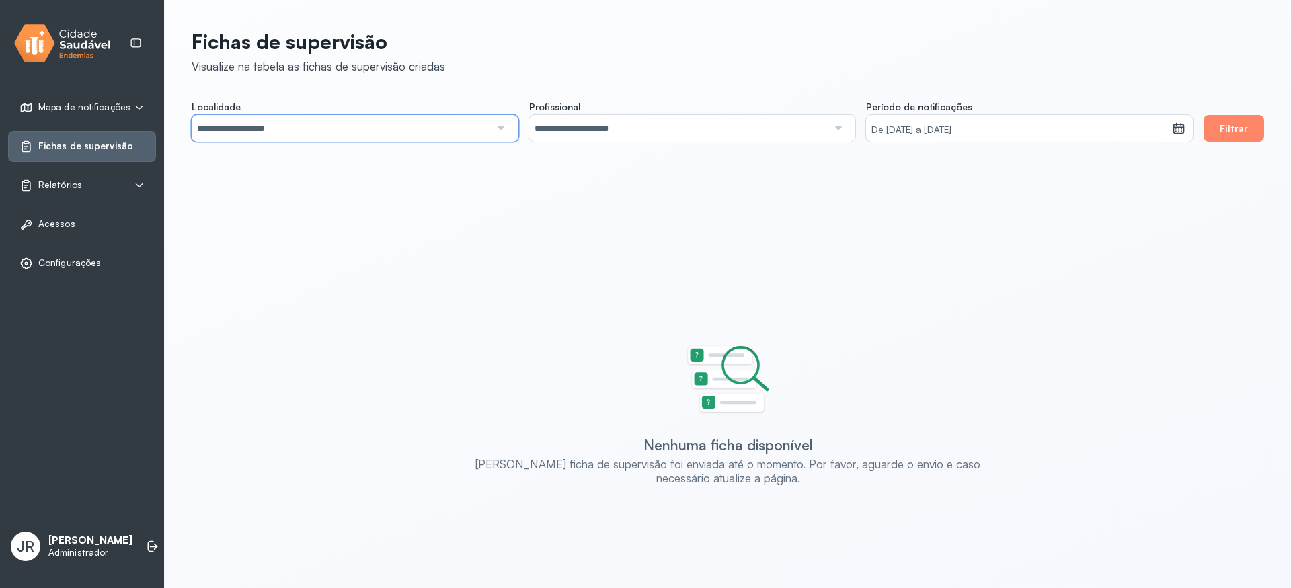
click at [291, 121] on input "**********" at bounding box center [341, 128] width 299 height 27
click at [273, 153] on div "**********" at bounding box center [728, 310] width 1073 height 418
click at [1102, 125] on small "De [DATE] a [DATE]" at bounding box center [1019, 130] width 295 height 13
click at [884, 224] on div "1" at bounding box center [885, 229] width 20 height 22
click at [908, 252] on div "9" at bounding box center [909, 254] width 21 height 22
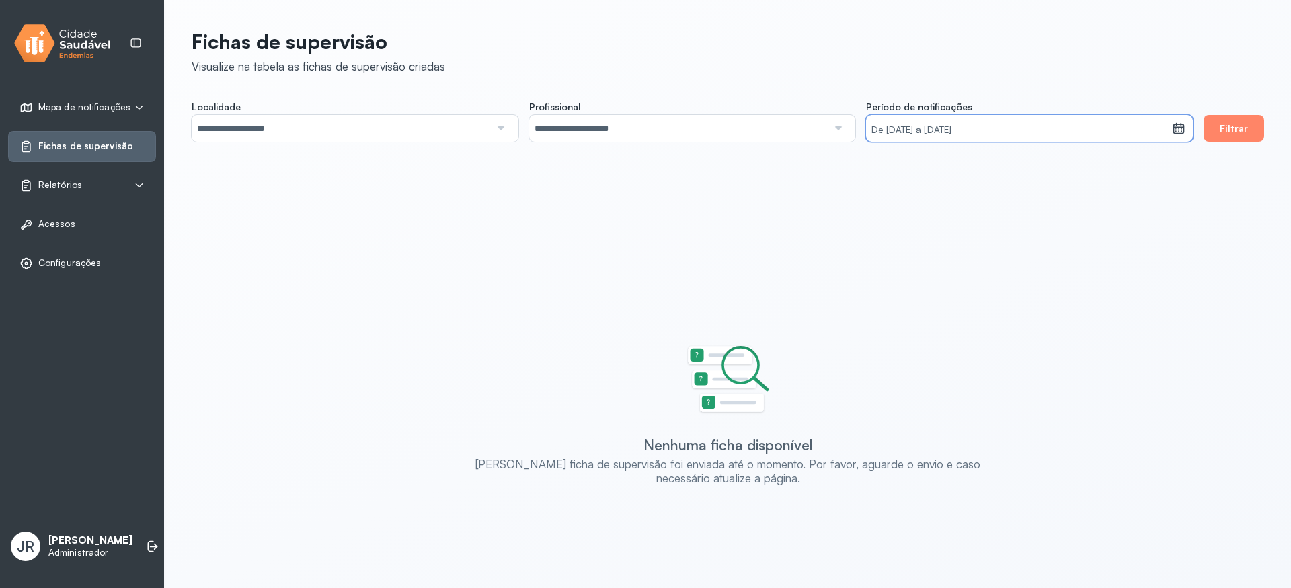
click at [1015, 122] on div "De [DATE] a [DATE]" at bounding box center [1019, 128] width 306 height 27
click at [1004, 168] on icon at bounding box center [1010, 172] width 22 height 22
click at [975, 229] on div "1" at bounding box center [980, 229] width 20 height 22
click at [1036, 168] on icon at bounding box center [1026, 172] width 22 height 22
click at [915, 254] on div "9" at bounding box center [909, 254] width 21 height 22
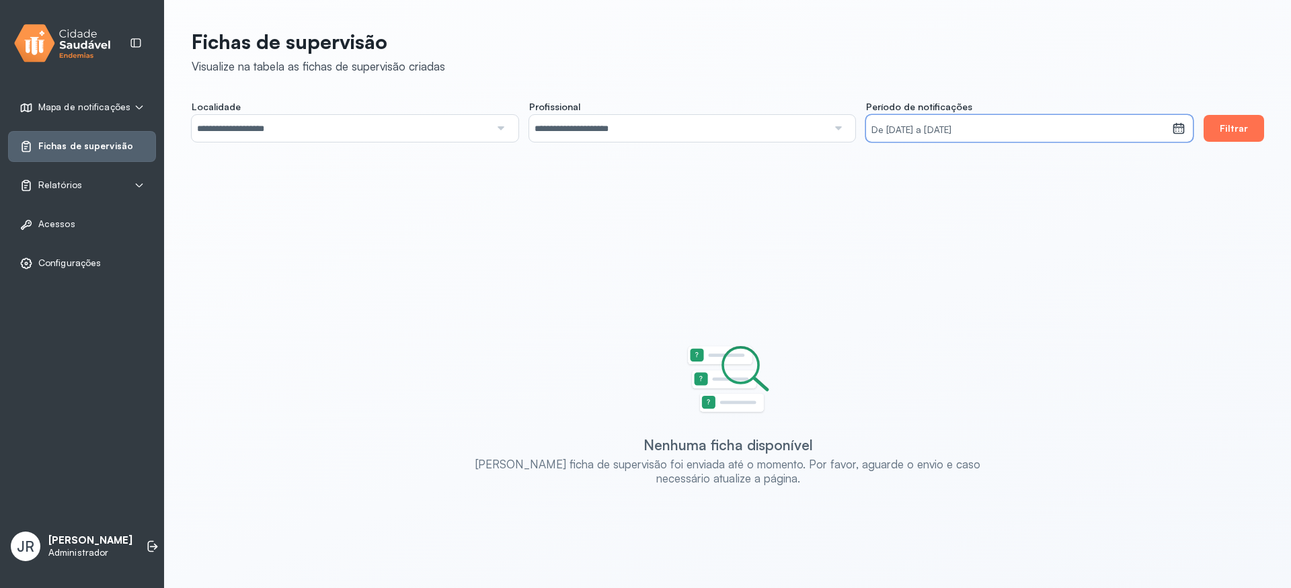
click at [1235, 135] on button "Filtrar" at bounding box center [1234, 128] width 61 height 27
click at [93, 184] on div "Relatórios" at bounding box center [82, 185] width 125 height 13
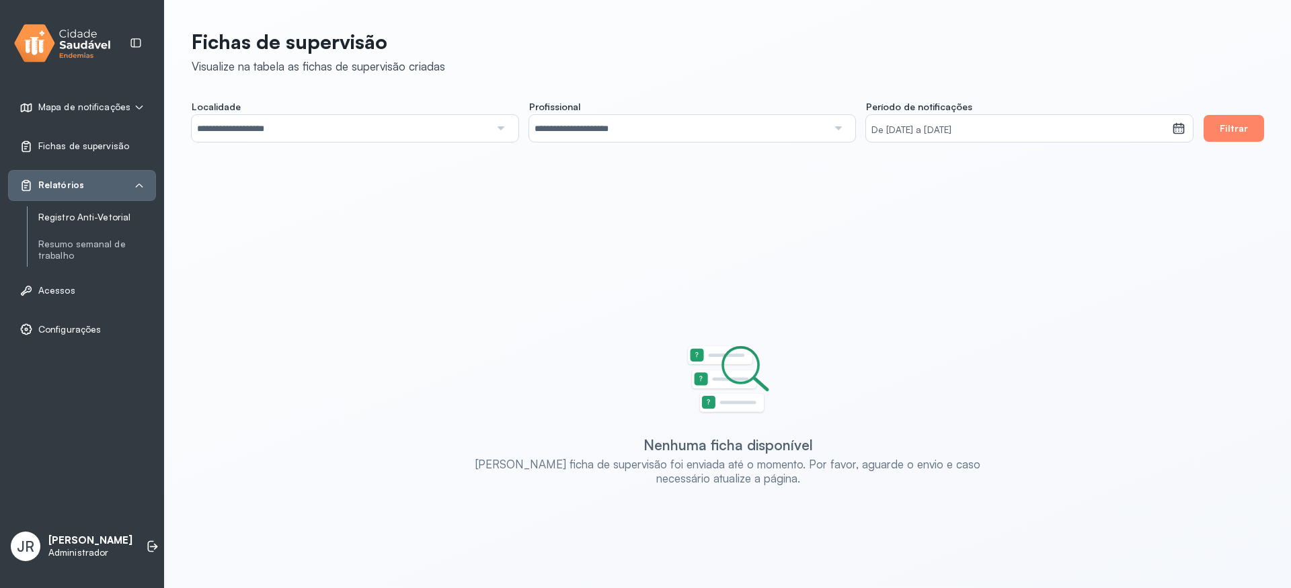
click at [80, 221] on link "Registro Anti-Vetorial" at bounding box center [97, 217] width 118 height 11
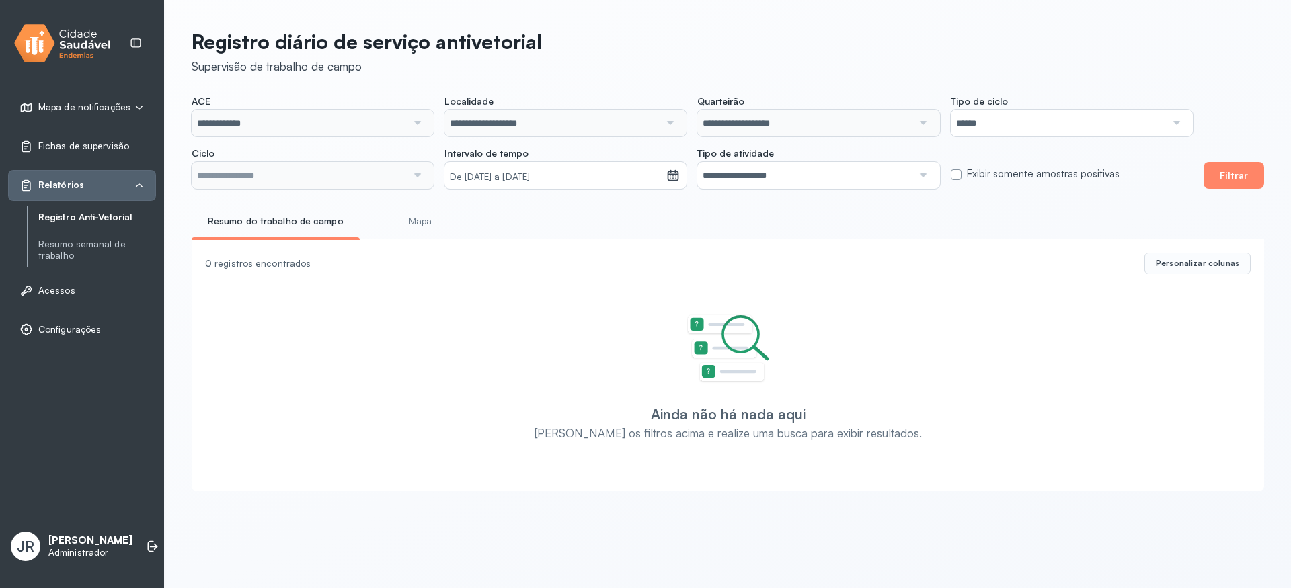
type input "**********"
drag, startPoint x: 1258, startPoint y: 176, endPoint x: 1251, endPoint y: 175, distance: 7.4
click at [1258, 175] on button "Filtrar" at bounding box center [1234, 175] width 61 height 27
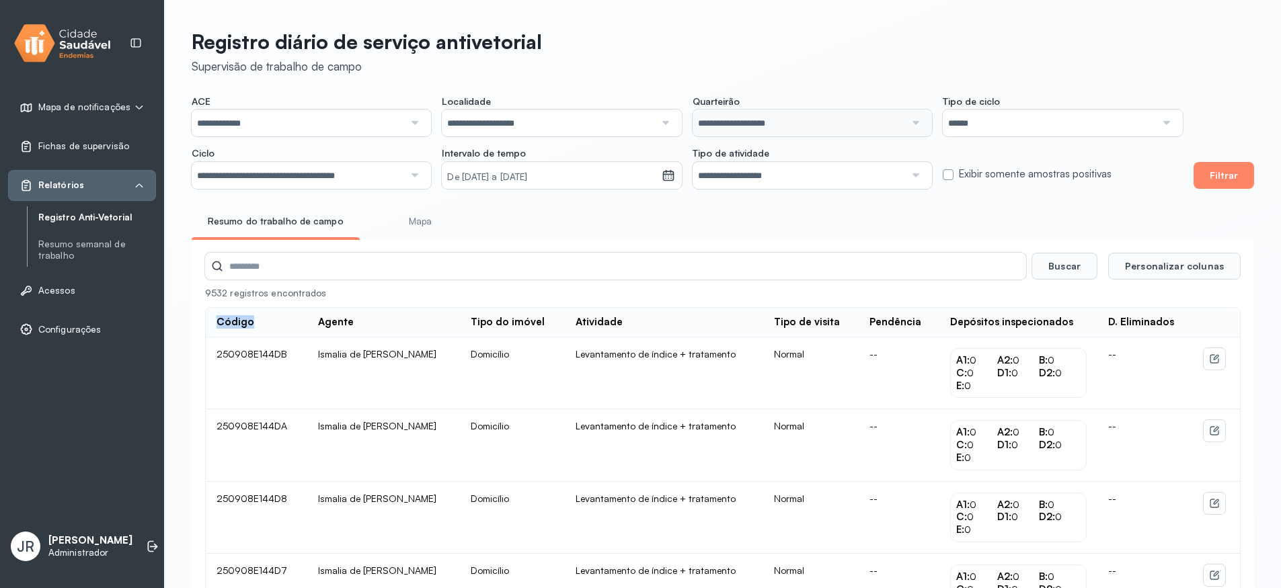
drag, startPoint x: 215, startPoint y: 325, endPoint x: 260, endPoint y: 330, distance: 46.0
click at [260, 330] on th "Código" at bounding box center [257, 323] width 102 height 30
click at [288, 357] on td "250908E144DB" at bounding box center [257, 374] width 102 height 72
drag, startPoint x: 321, startPoint y: 324, endPoint x: 376, endPoint y: 322, distance: 54.5
click at [363, 324] on div "Agente" at bounding box center [384, 322] width 132 height 13
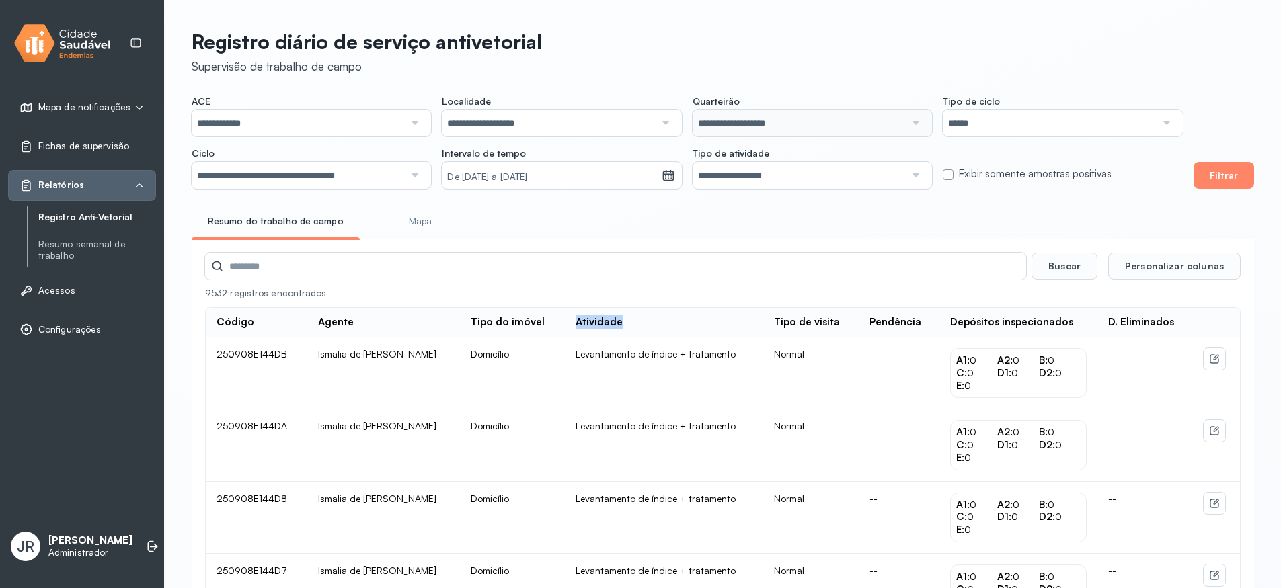
drag, startPoint x: 562, startPoint y: 328, endPoint x: 649, endPoint y: 328, distance: 86.8
click at [649, 328] on th "Atividade" at bounding box center [664, 323] width 198 height 30
click at [1180, 271] on span "Personalizar colunas" at bounding box center [1174, 266] width 99 height 12
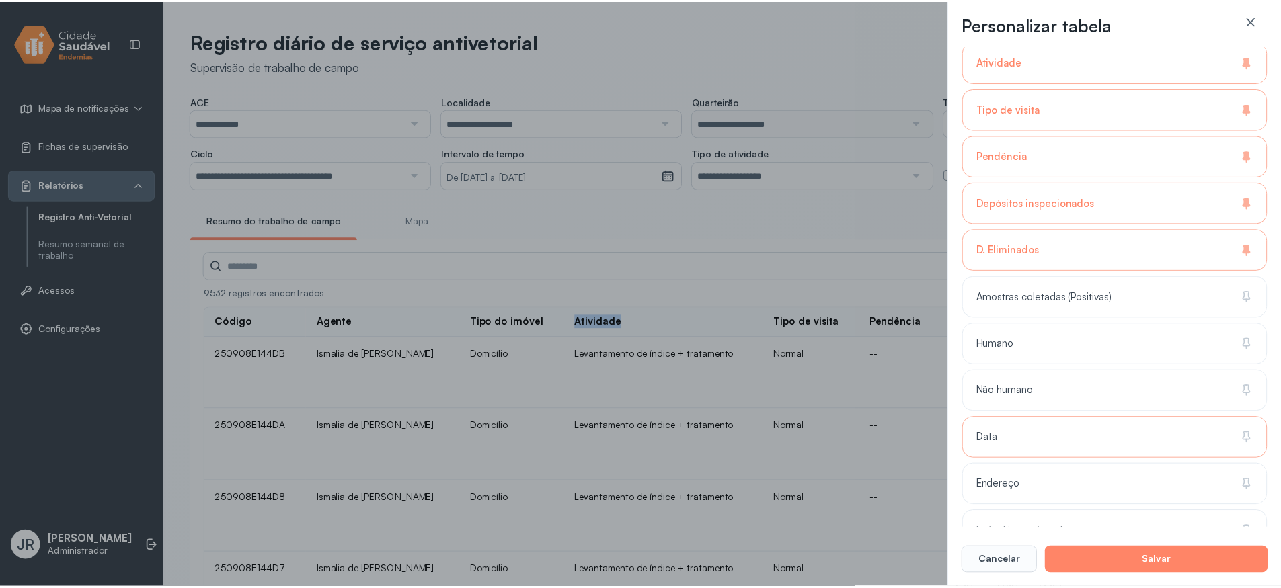
scroll to position [237, 0]
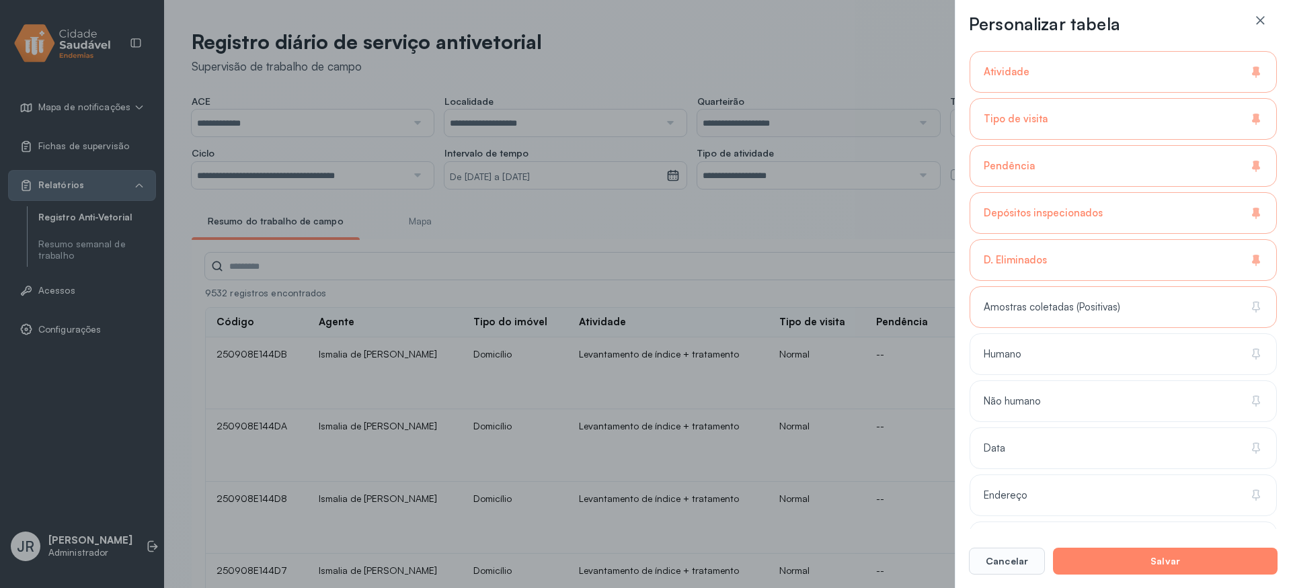
click at [1061, 310] on span "Amostras coletadas (Positivas)" at bounding box center [1052, 307] width 137 height 13
click at [1181, 560] on button "Salvar" at bounding box center [1165, 561] width 225 height 27
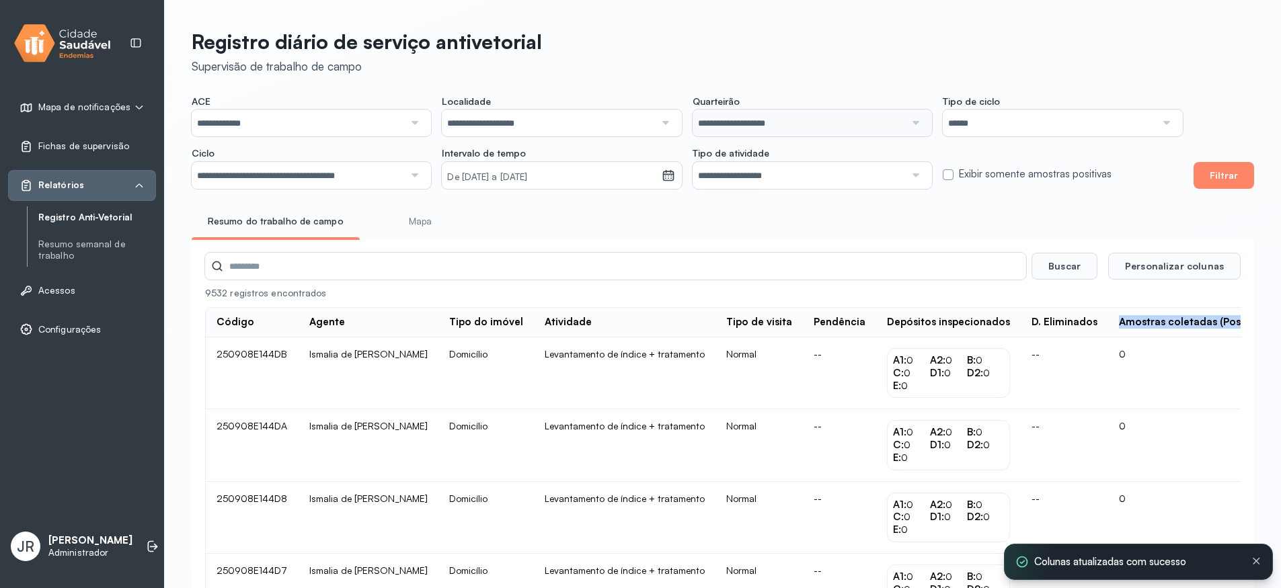
drag, startPoint x: 1071, startPoint y: 325, endPoint x: 1217, endPoint y: 330, distance: 146.0
click at [1217, 330] on th "Amostras coletadas (Positivas)" at bounding box center [1194, 323] width 172 height 30
click at [1217, 328] on th "Amostras coletadas (Positivas)" at bounding box center [1194, 323] width 172 height 30
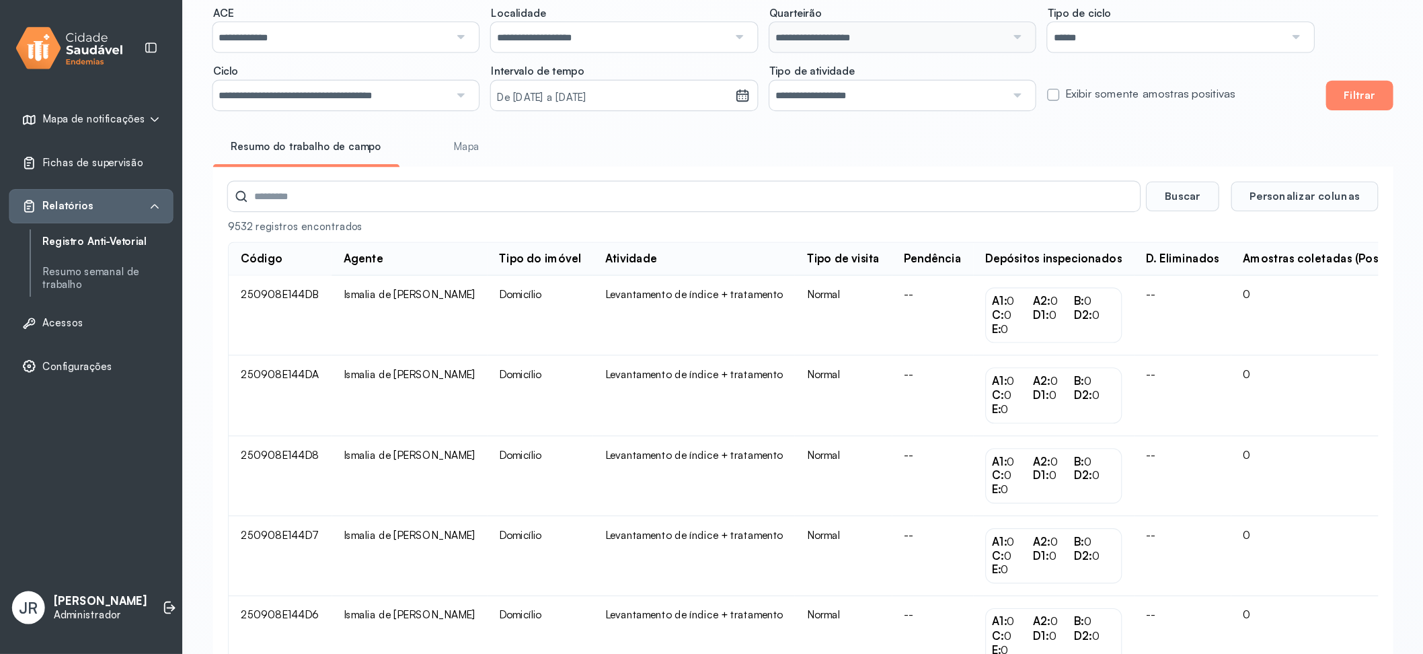
scroll to position [0, 0]
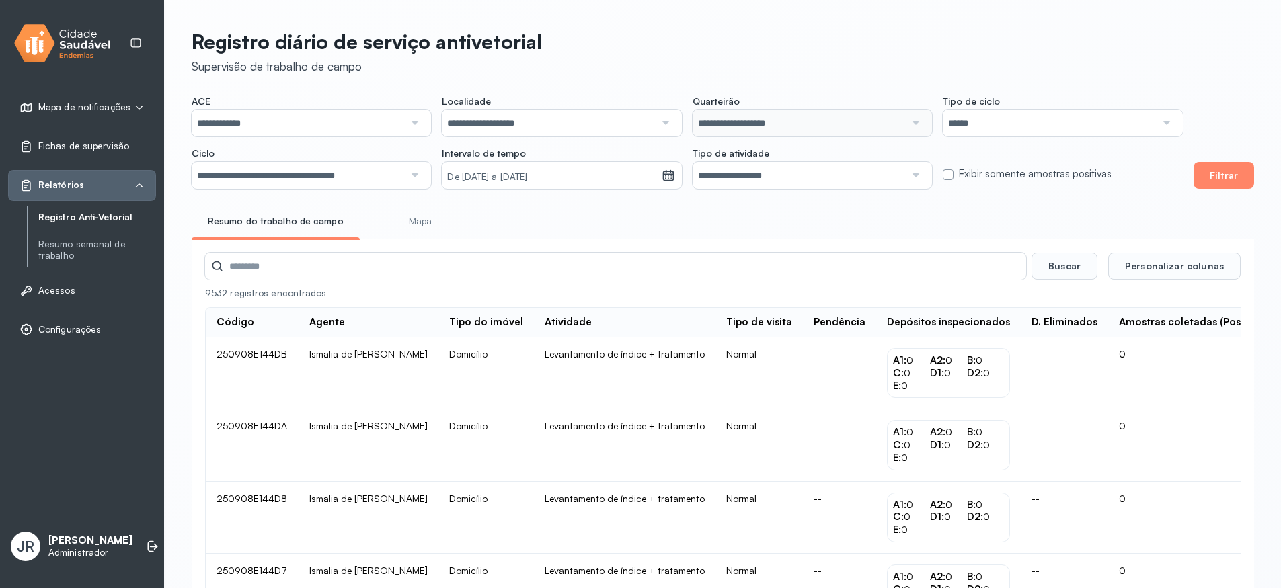
drag, startPoint x: 737, startPoint y: 588, endPoint x: 977, endPoint y: 588, distance: 240.1
click at [879, 588] on tr "250908E144D7 Ismalia de [PERSON_NAME] Domicílio Levantamento de índice + tratam…" at bounding box center [765, 590] width 1118 height 72
click at [1161, 588] on td "0" at bounding box center [1194, 590] width 172 height 72
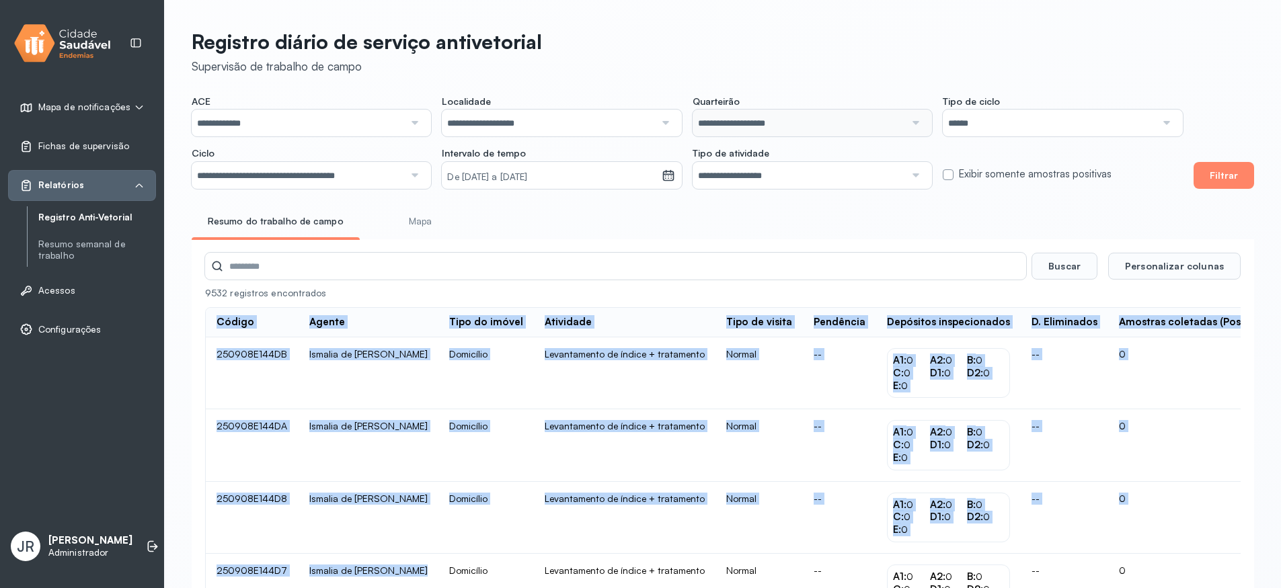
drag, startPoint x: 182, startPoint y: 588, endPoint x: 420, endPoint y: 526, distance: 246.0
click at [494, 523] on td "Domicílio" at bounding box center [487, 518] width 96 height 72
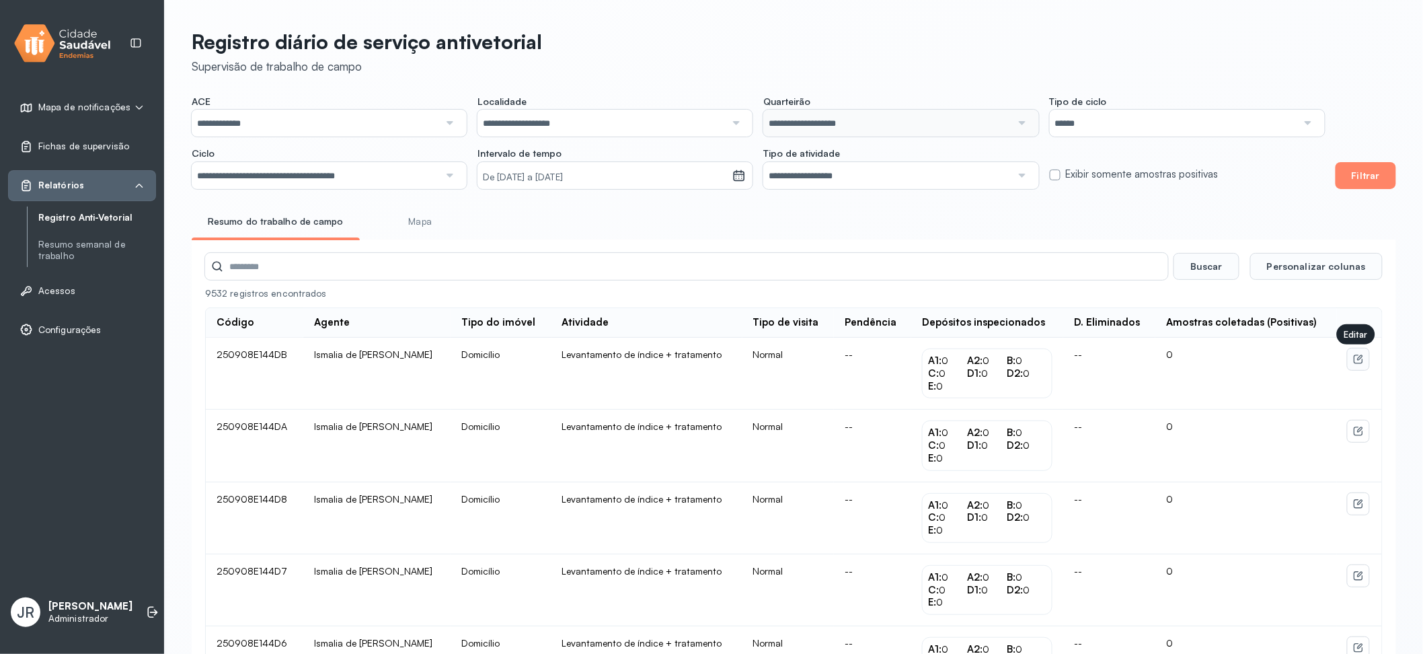
click at [1281, 360] on icon at bounding box center [1359, 356] width 5 height 5
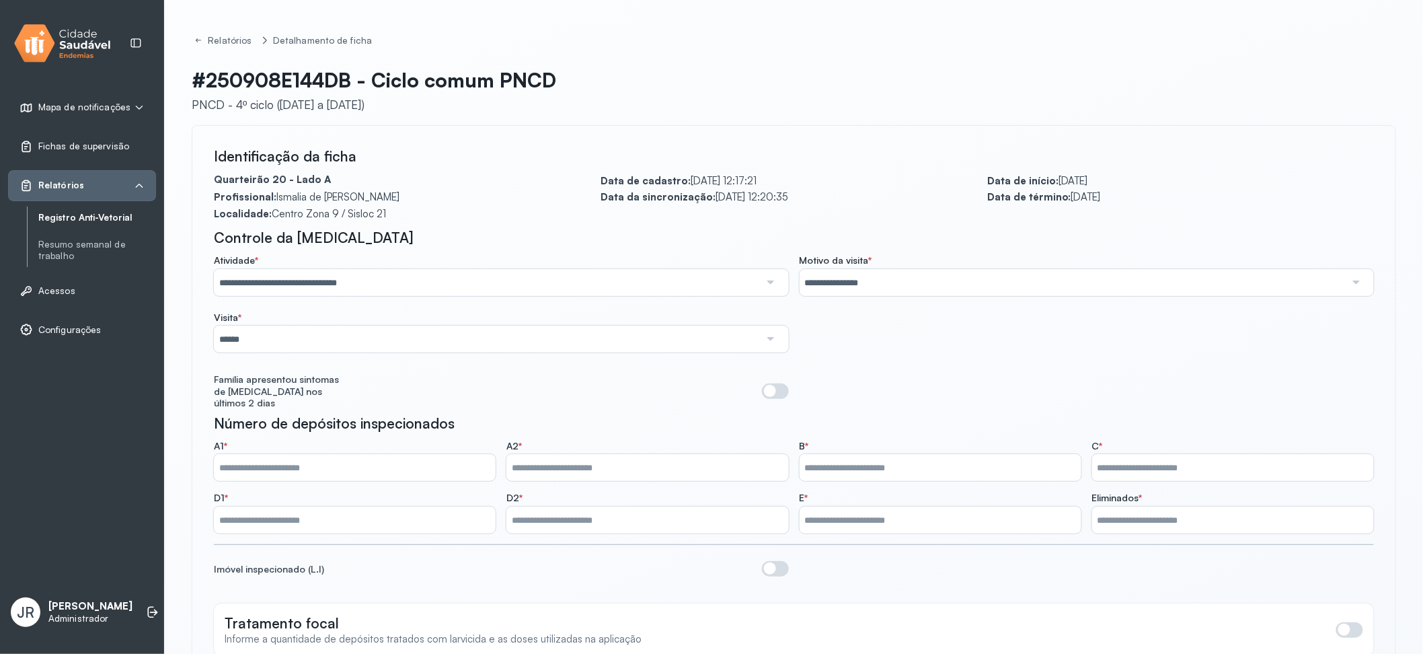
click at [89, 221] on link "Registro Anti-Vetorial" at bounding box center [97, 217] width 118 height 11
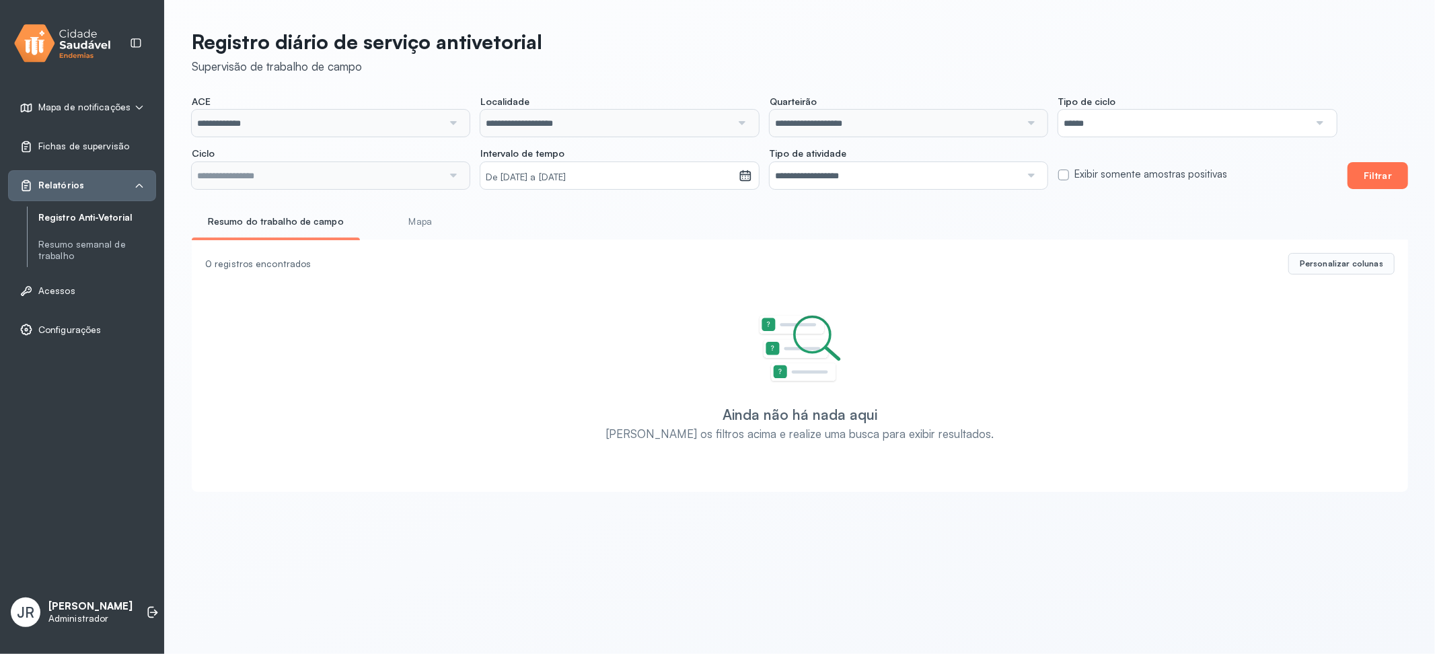
type input "**********"
click at [1281, 178] on button "Filtrar" at bounding box center [1377, 175] width 61 height 27
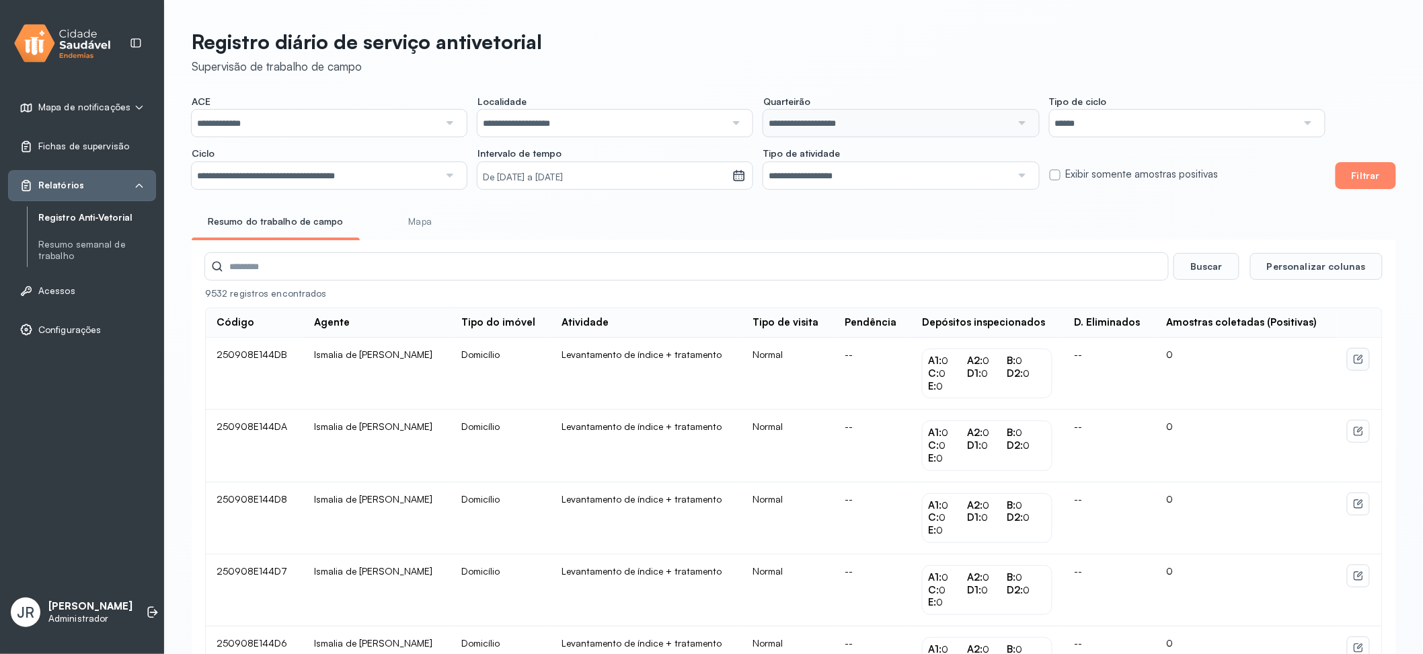
click at [1281, 364] on icon at bounding box center [1358, 359] width 11 height 11
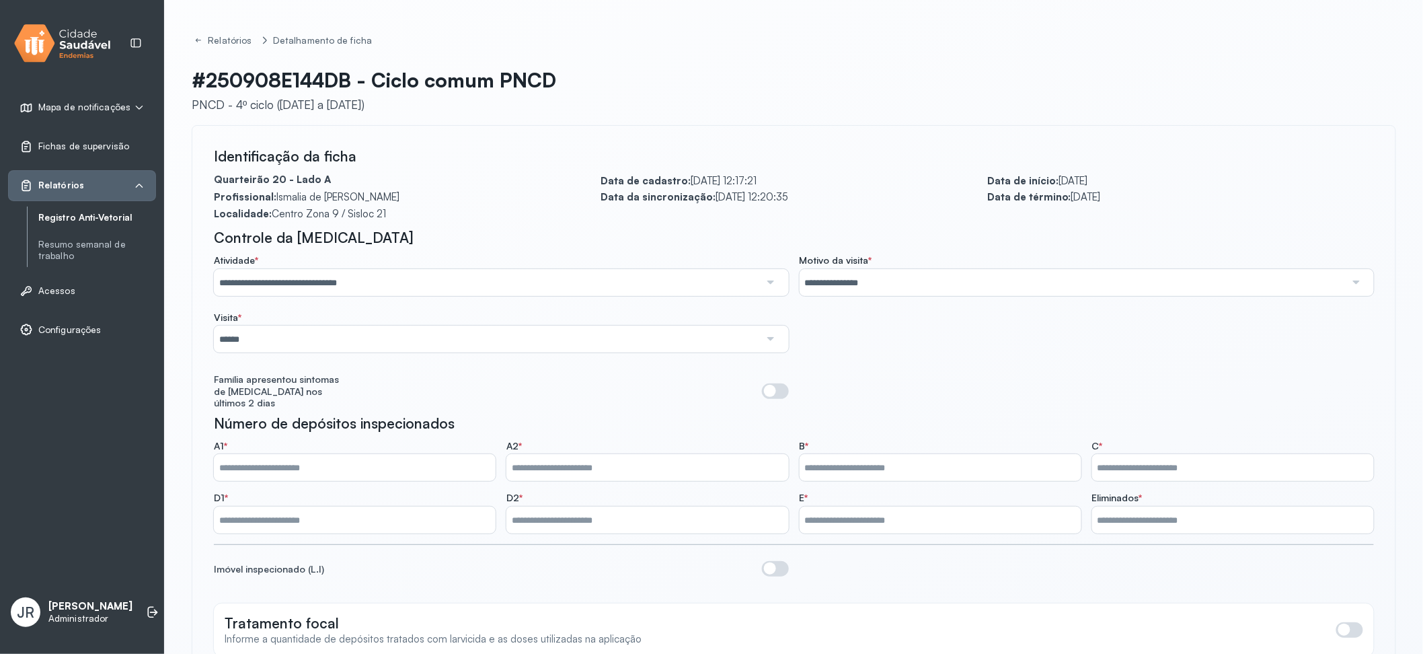
click at [363, 282] on input "**********" at bounding box center [487, 282] width 546 height 27
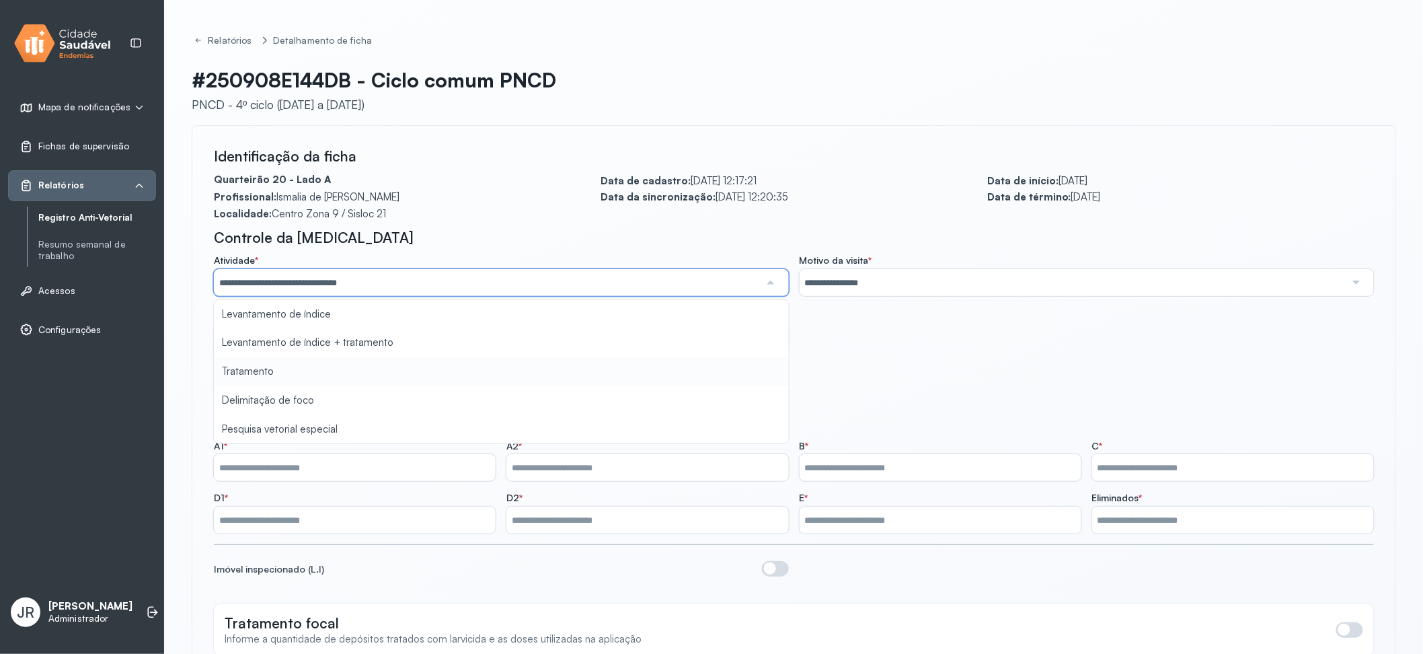
click at [261, 371] on div "**********" at bounding box center [794, 334] width 1160 height 160
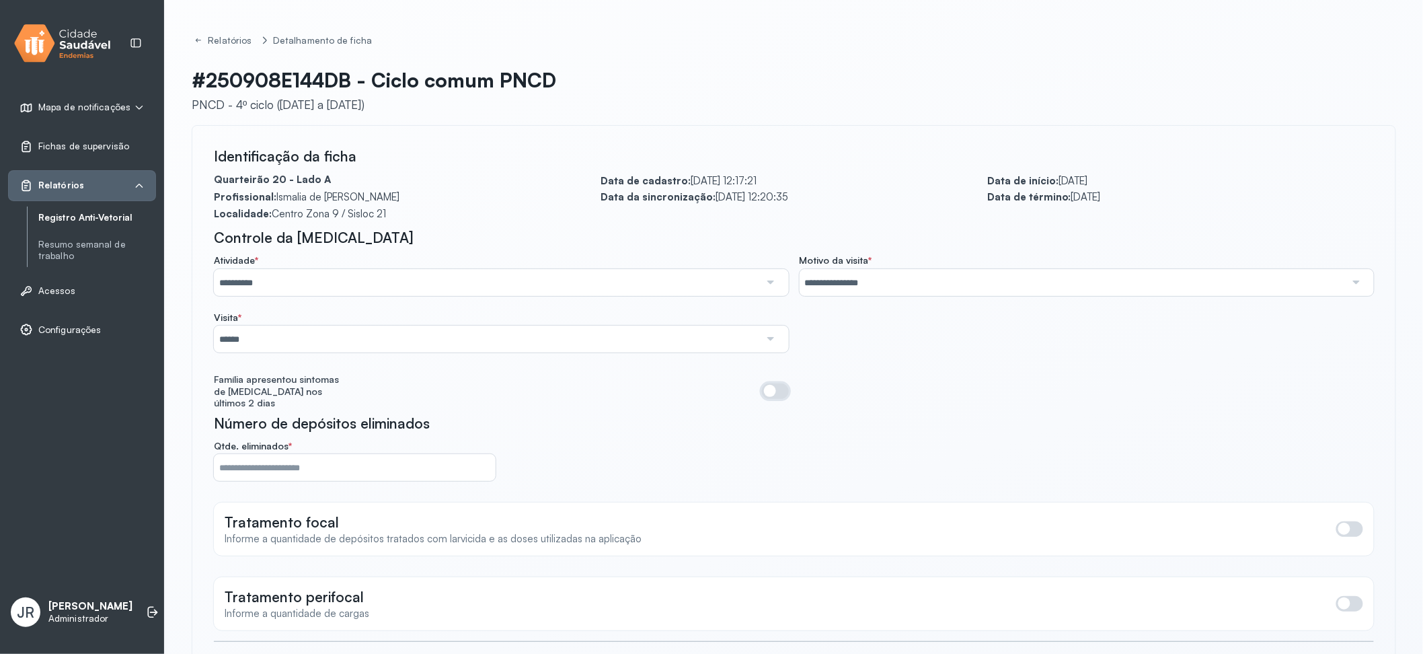
click at [780, 383] on span at bounding box center [775, 390] width 27 height 15
drag, startPoint x: 261, startPoint y: 455, endPoint x: 206, endPoint y: 453, distance: 55.2
click at [206, 453] on div "**********" at bounding box center [794, 466] width 1205 height 683
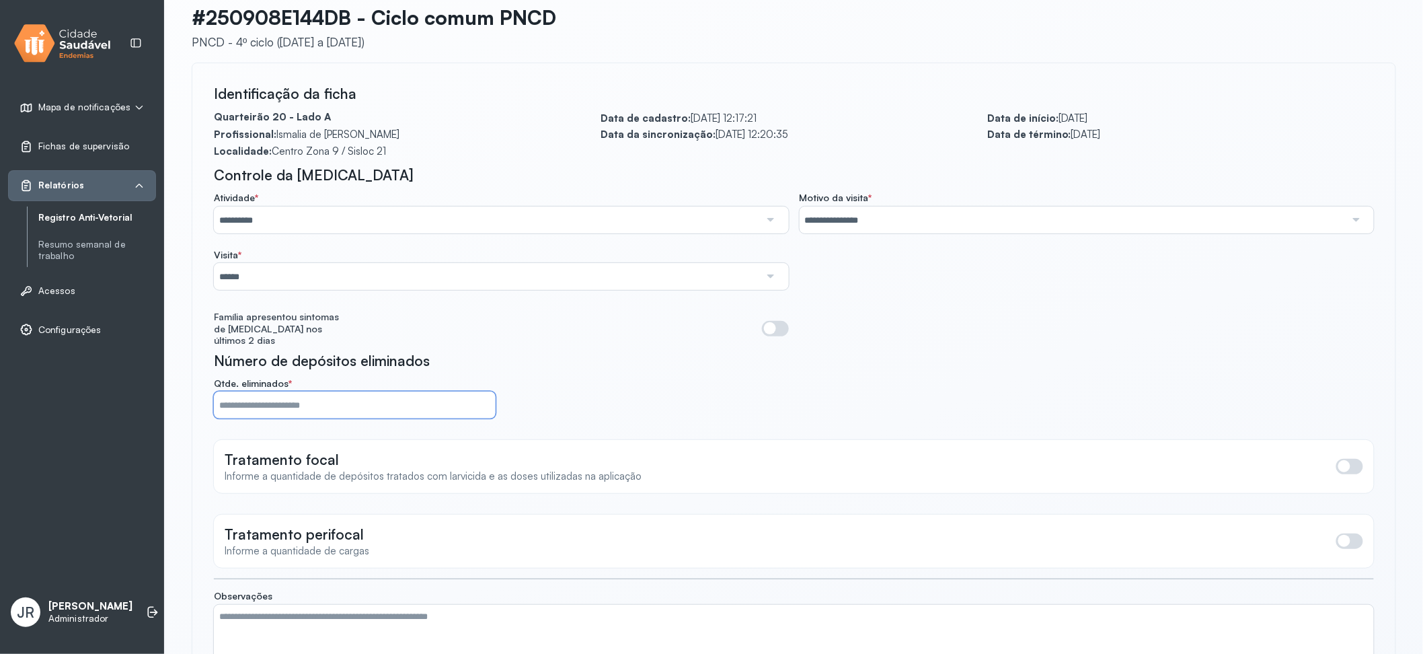
scroll to position [162, 0]
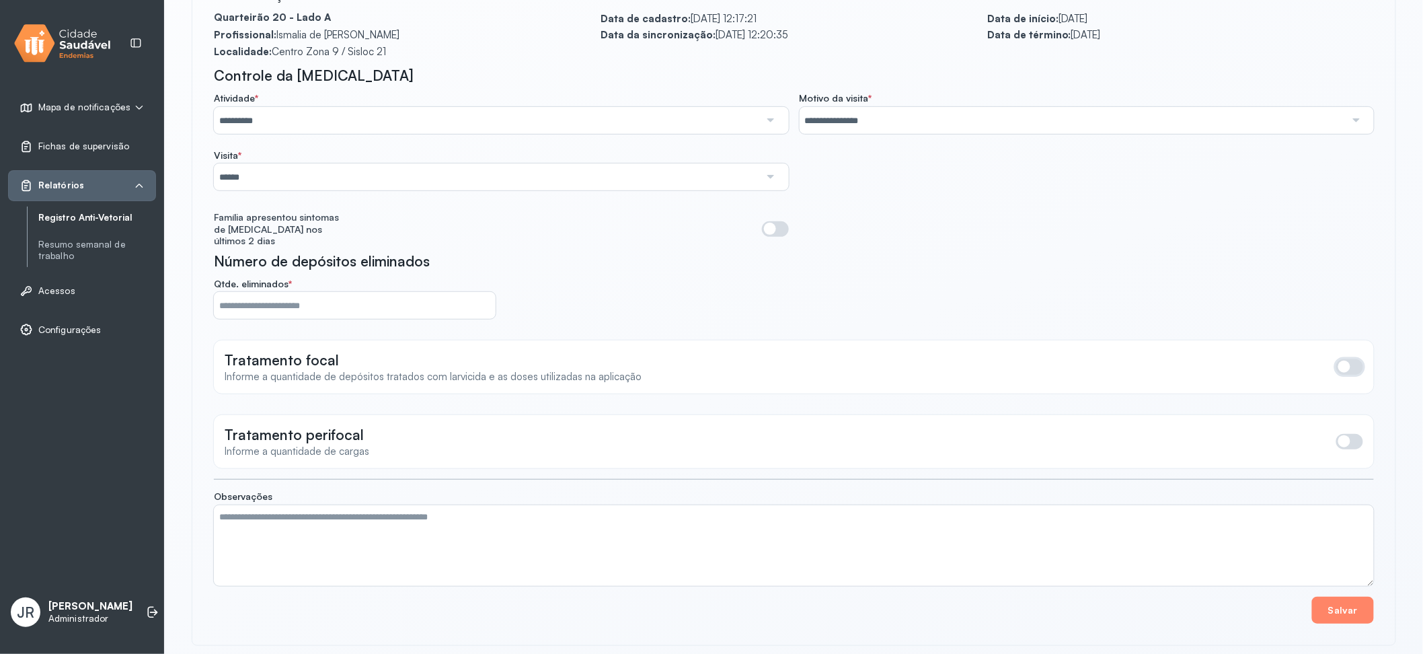
click at [1281, 359] on span at bounding box center [1349, 366] width 27 height 15
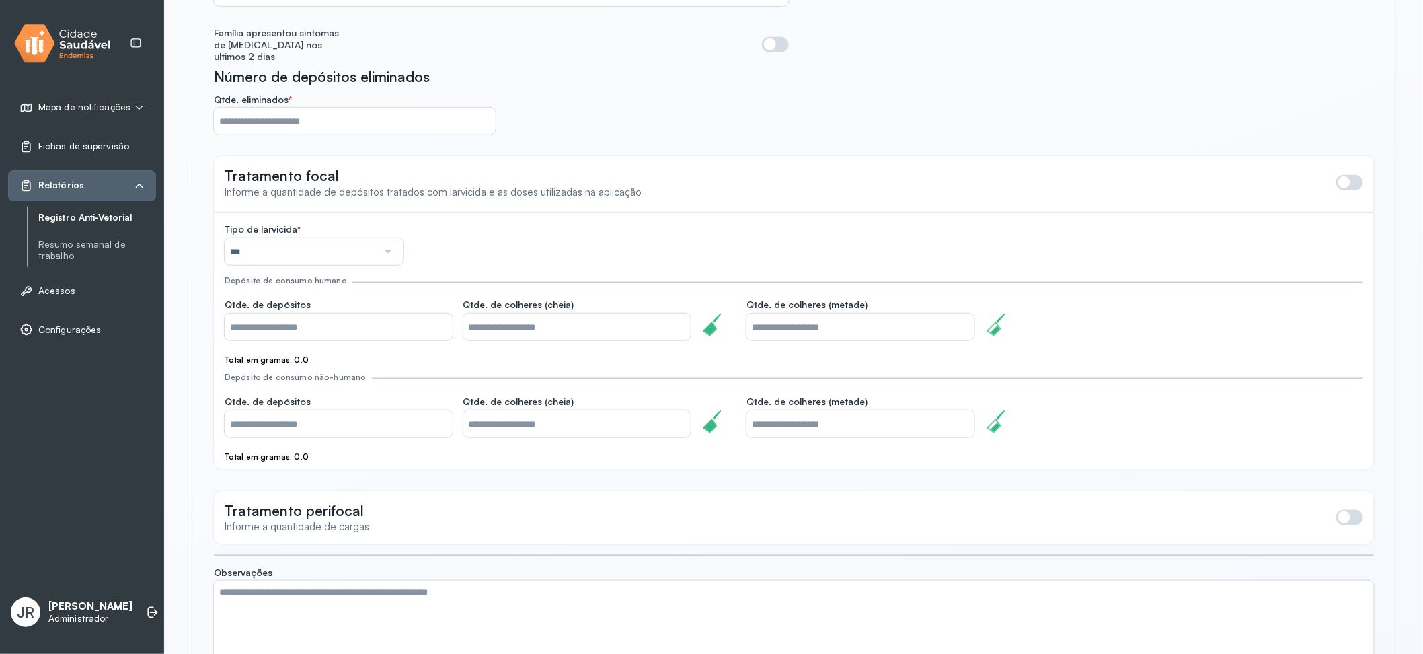
scroll to position [420, 0]
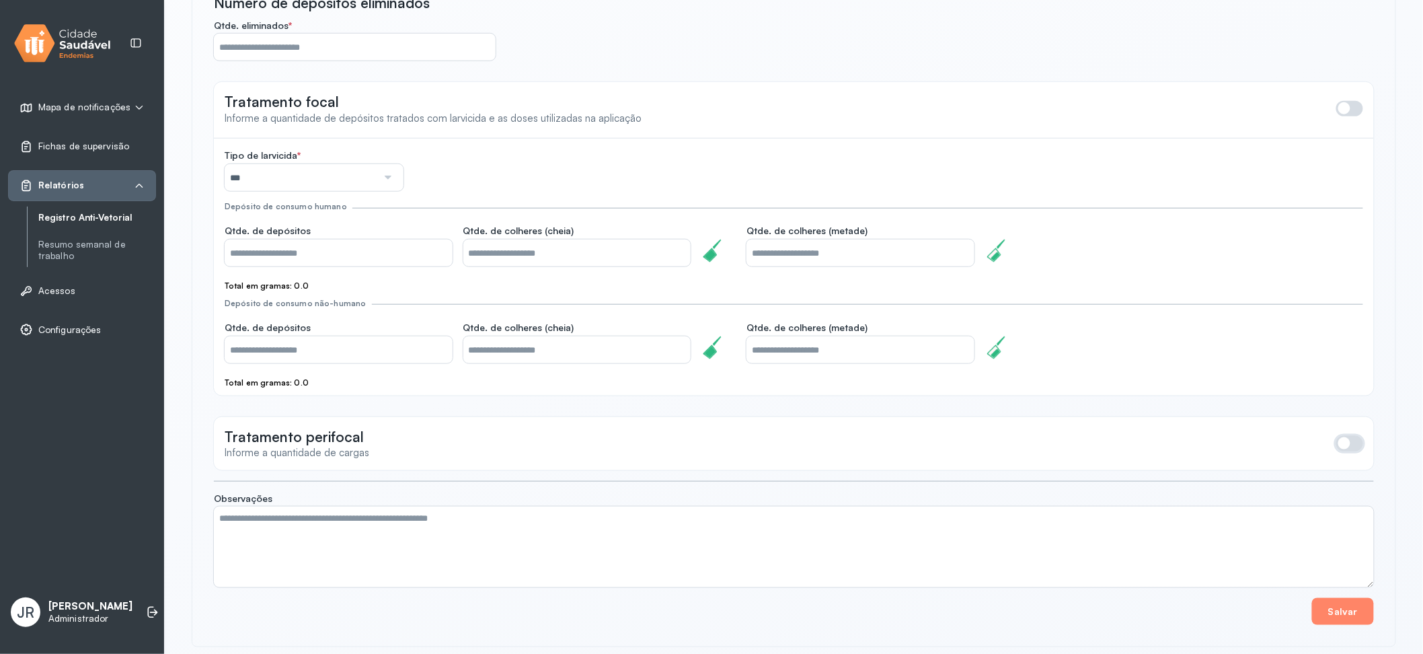
click at [1281, 436] on span at bounding box center [1349, 443] width 27 height 15
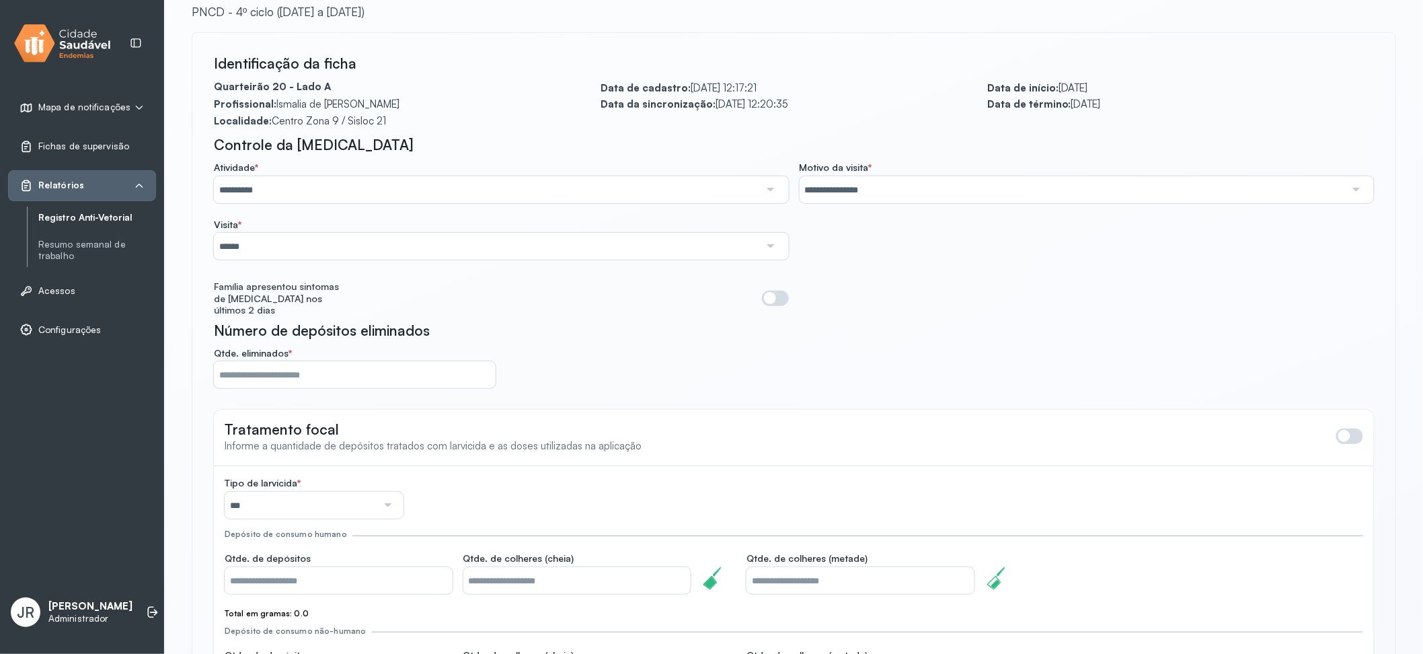
scroll to position [0, 0]
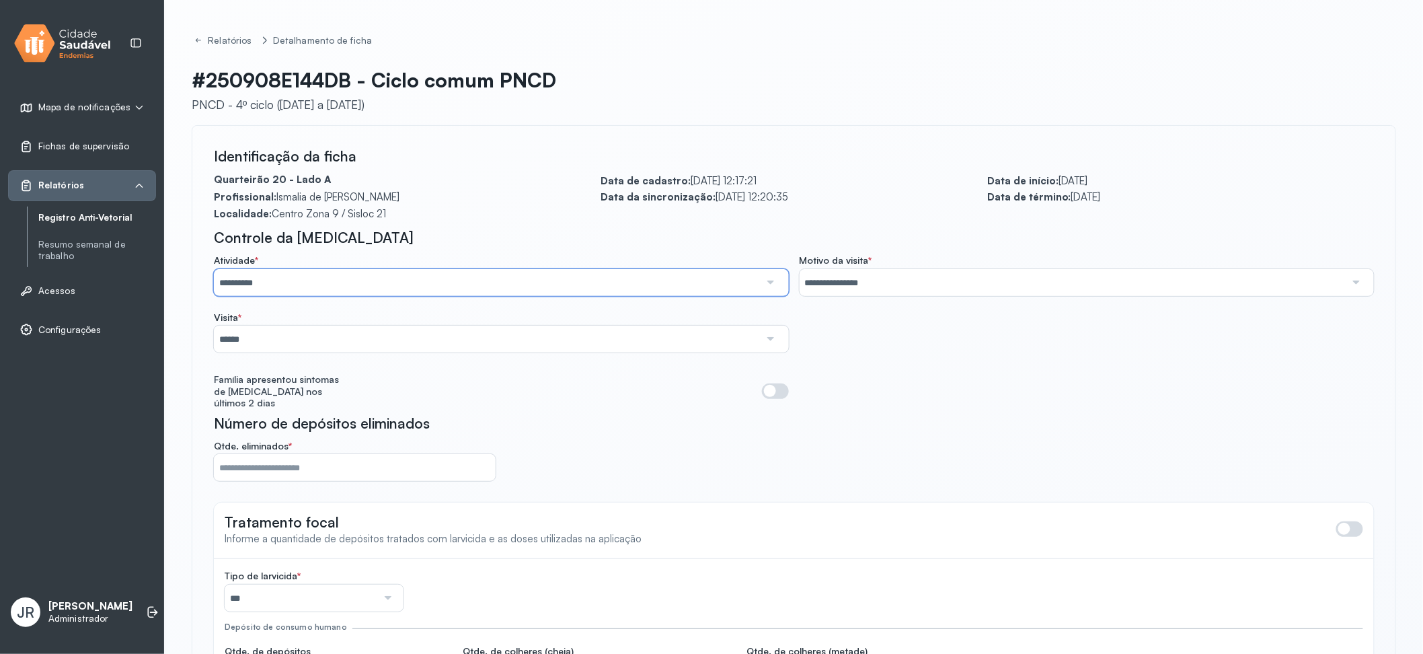
click at [348, 279] on input "**********" at bounding box center [487, 282] width 546 height 27
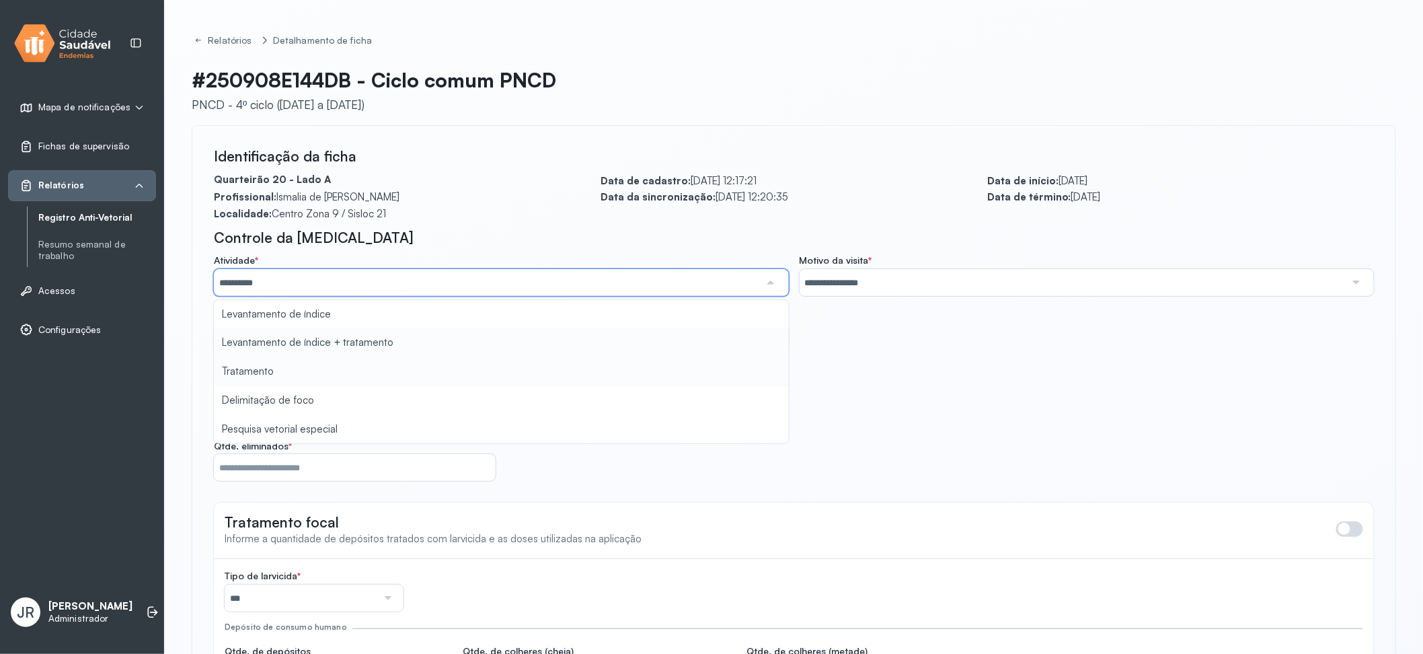
click at [314, 340] on div "**********" at bounding box center [794, 334] width 1160 height 160
type input "**********"
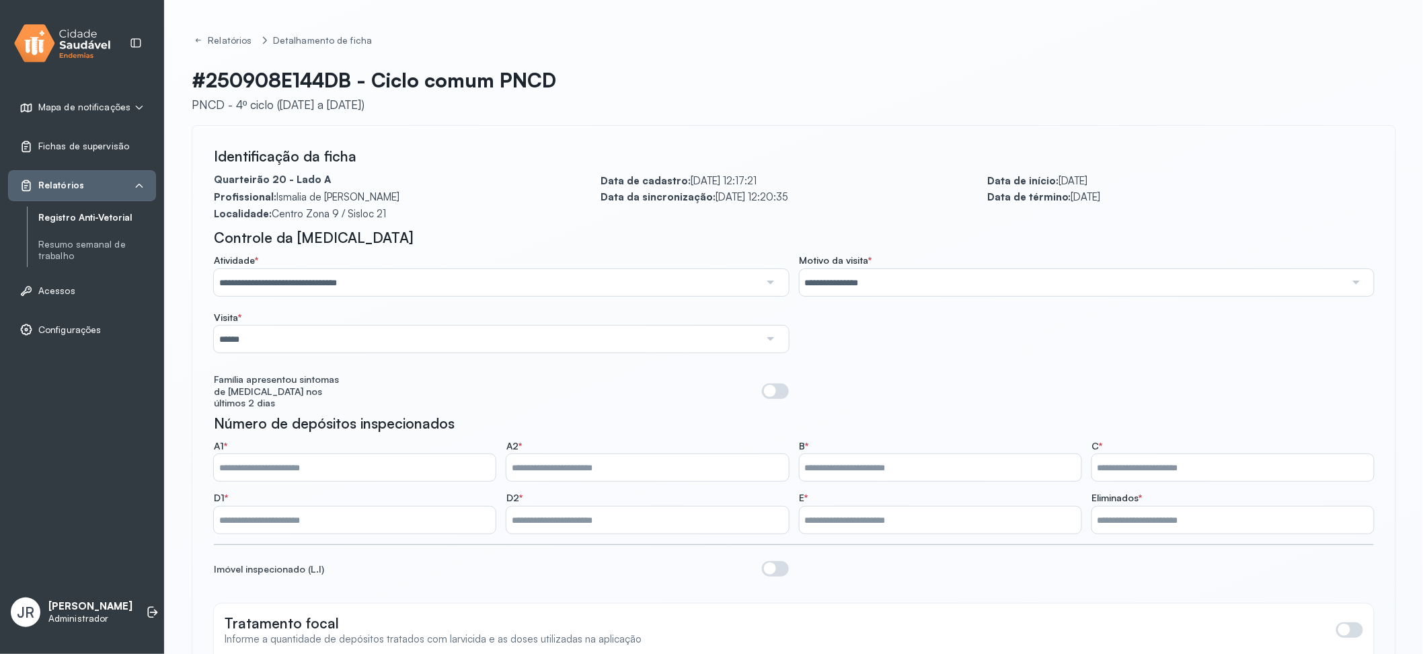
click at [70, 247] on link "Resumo semanal de trabalho" at bounding box center [97, 250] width 118 height 23
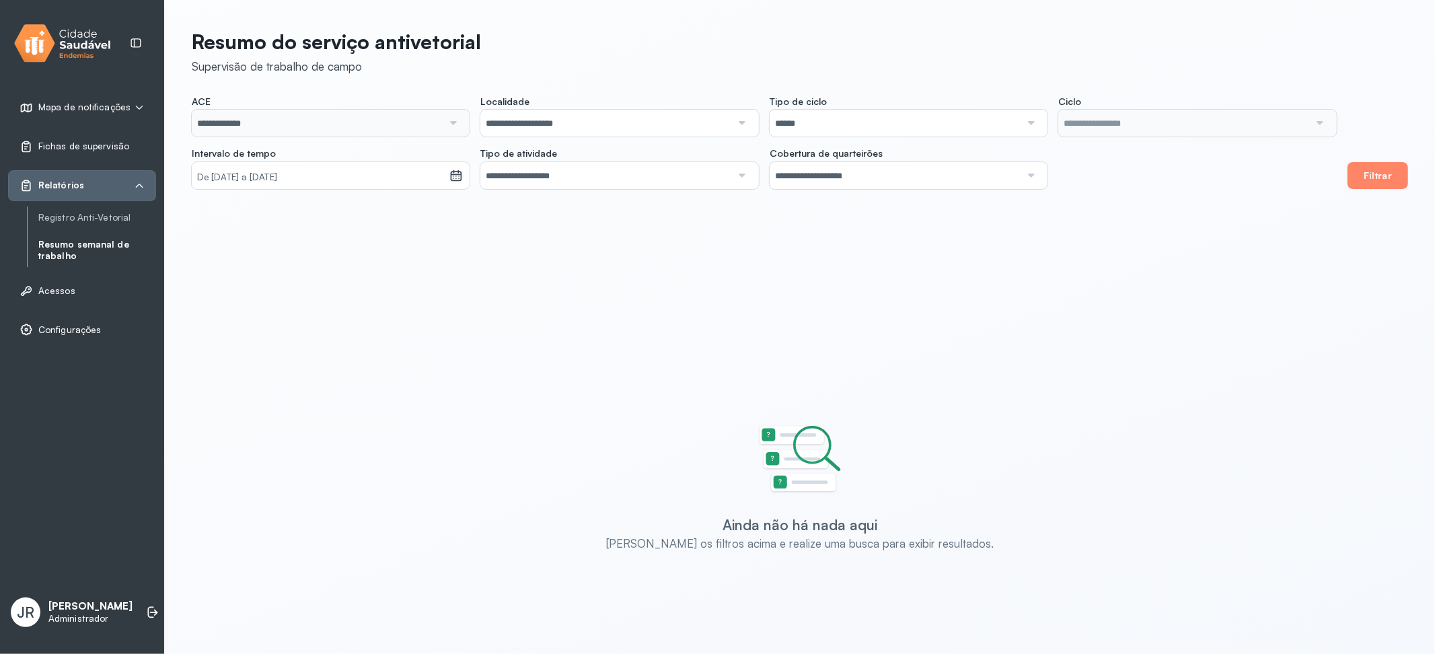
type input "**********"
click at [1281, 178] on button "Filtrar" at bounding box center [1377, 175] width 61 height 27
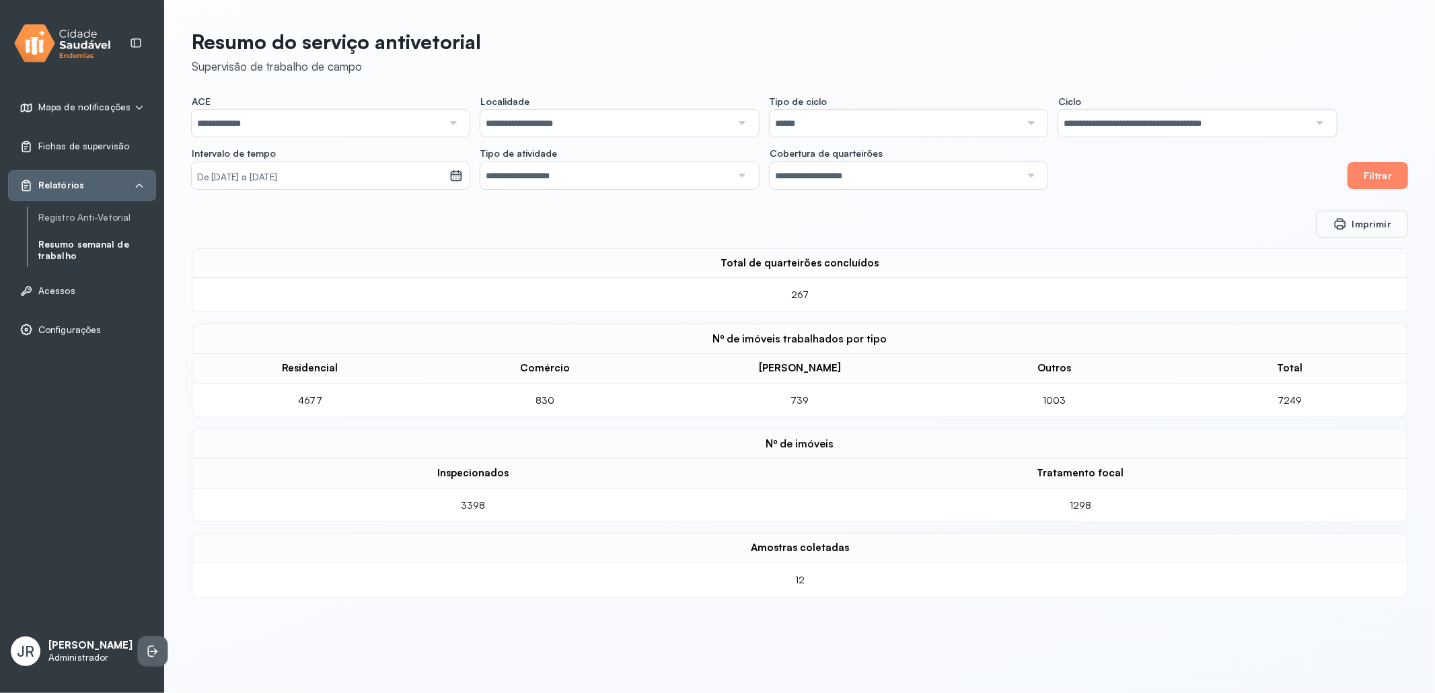
click at [146, 623] on icon at bounding box center [152, 650] width 13 height 13
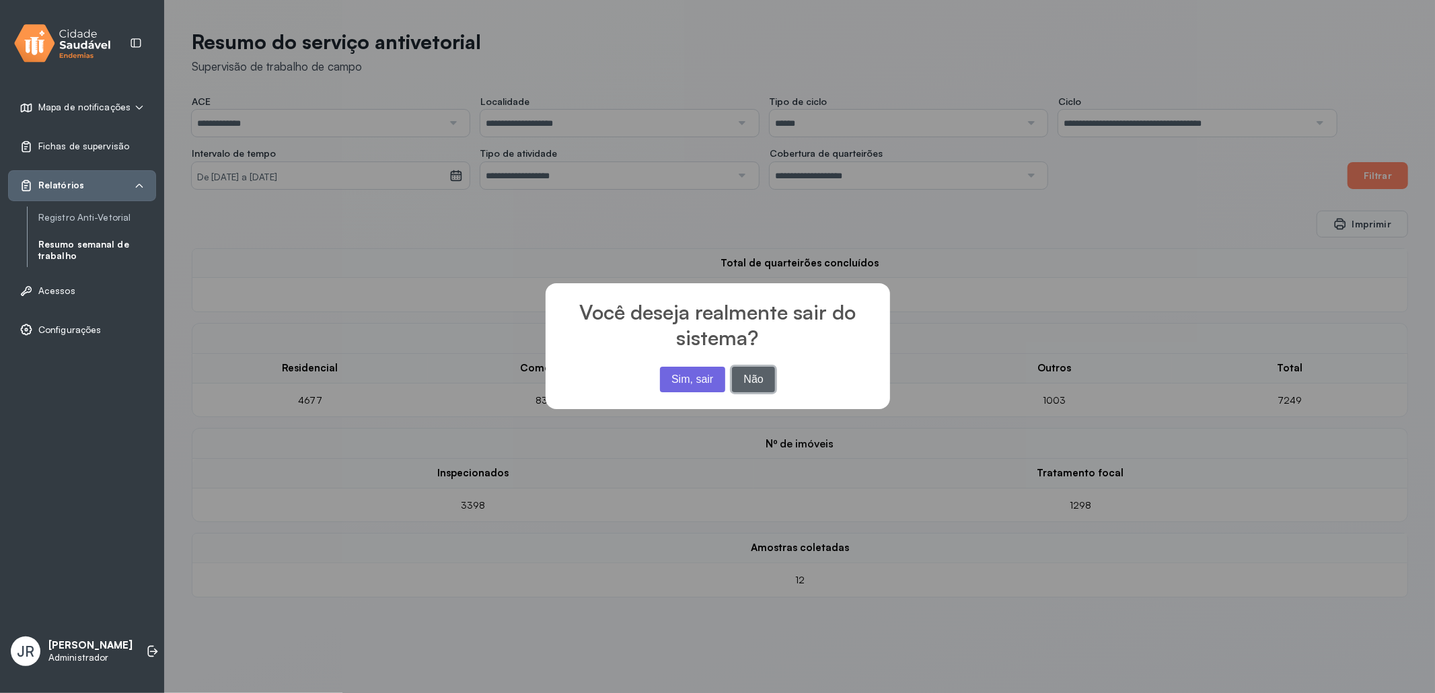
click at [740, 385] on button "Não" at bounding box center [754, 380] width 44 height 26
